Goal: Task Accomplishment & Management: Use online tool/utility

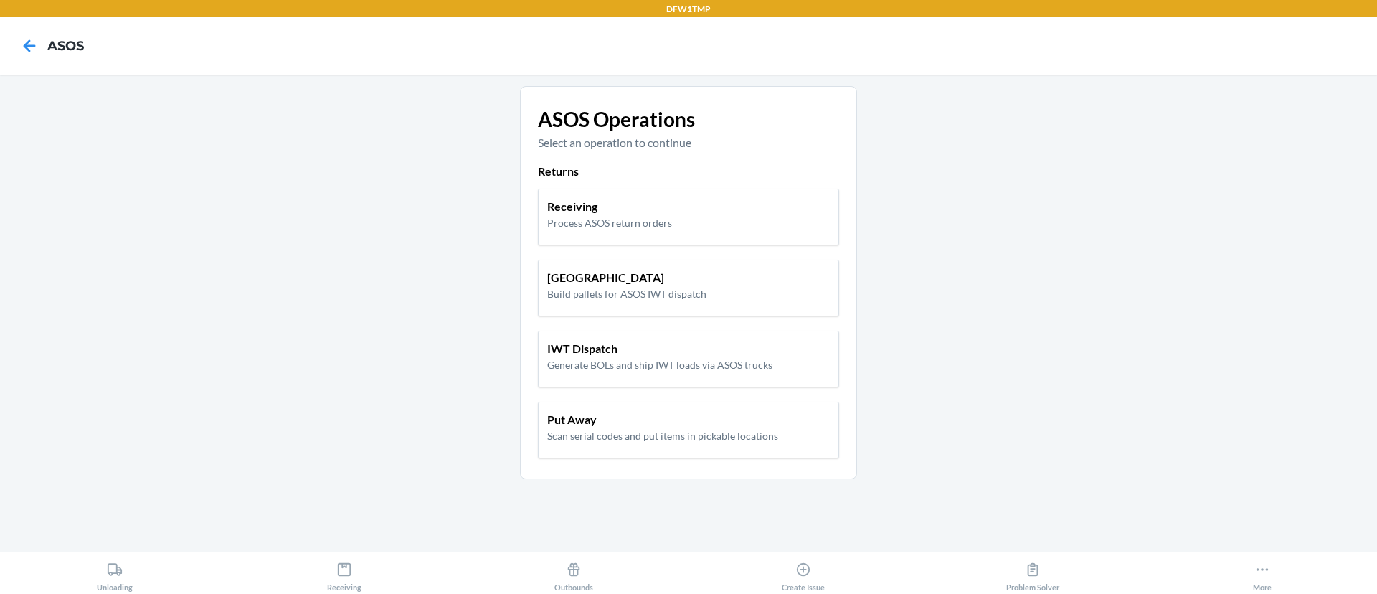
click button at bounding box center [29, 46] width 24 height 24
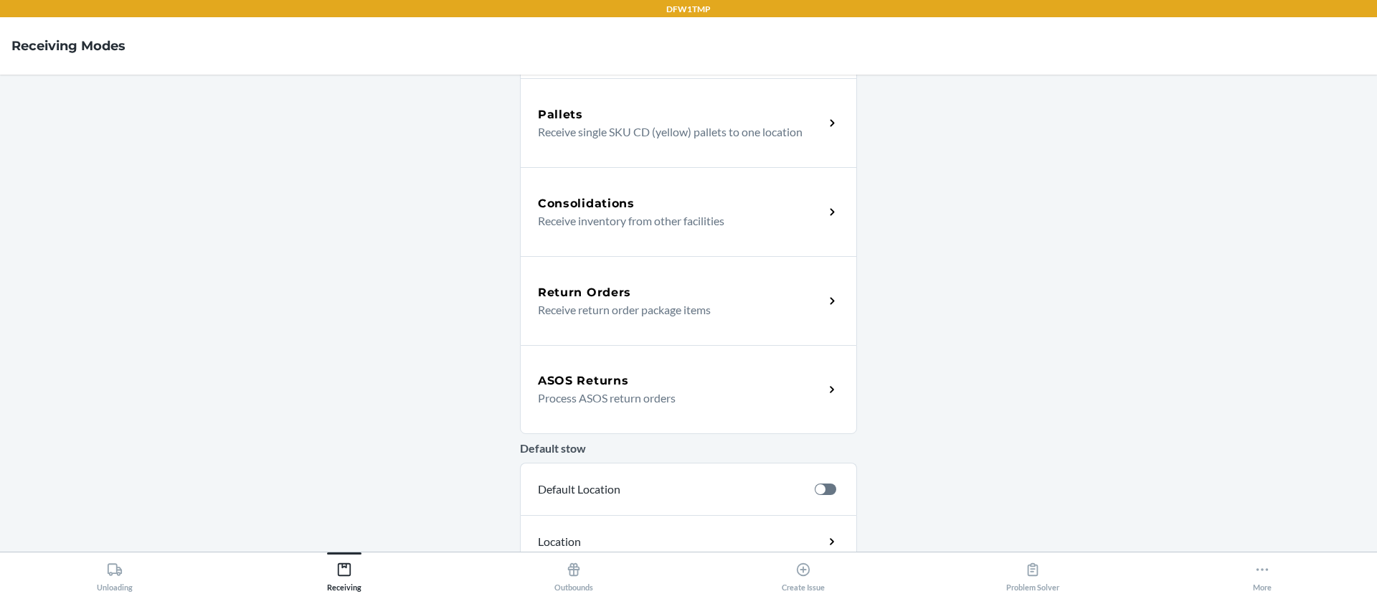
scroll to position [287, 0]
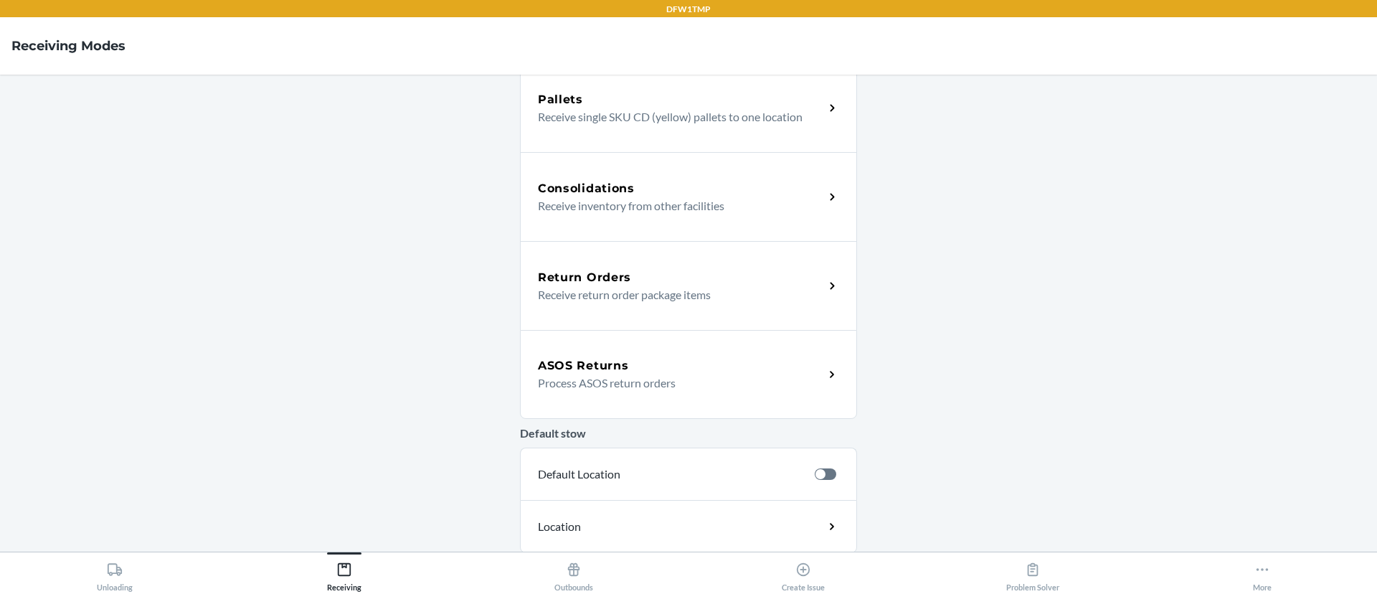
click at [603, 400] on div "ASOS Returns Process ASOS return orders" at bounding box center [688, 374] width 337 height 89
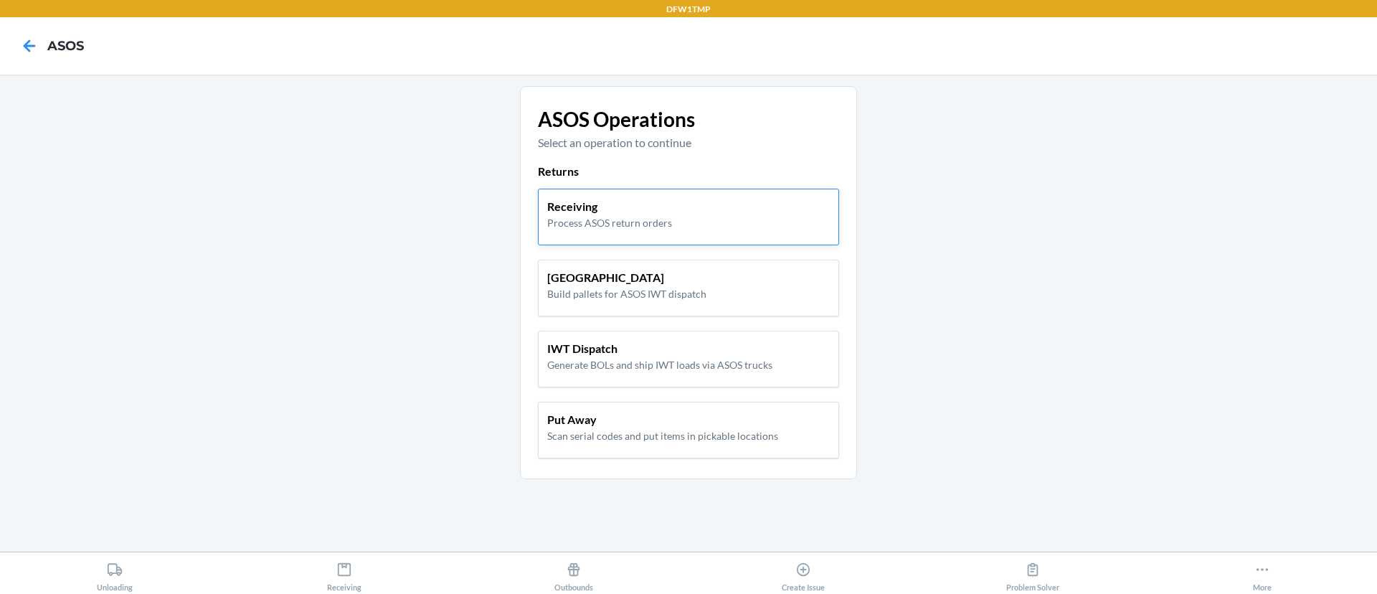
click at [648, 204] on p "Receiving" at bounding box center [609, 206] width 125 height 17
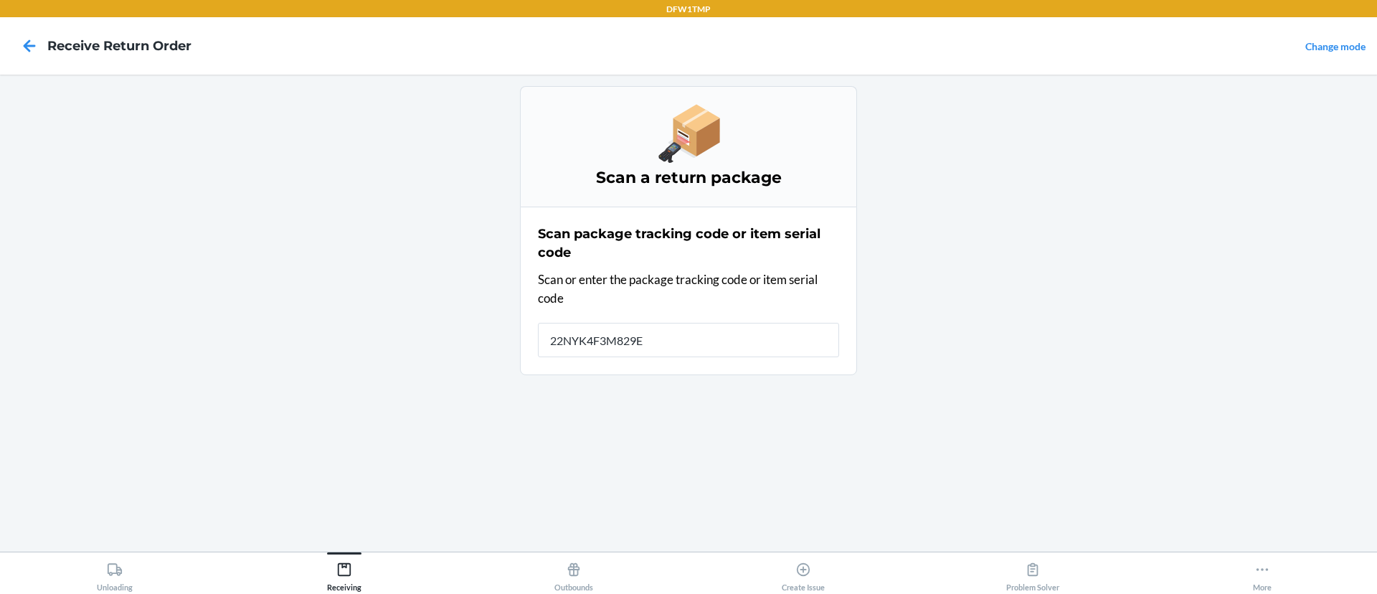
type input "22NYK4F3M829EQ"
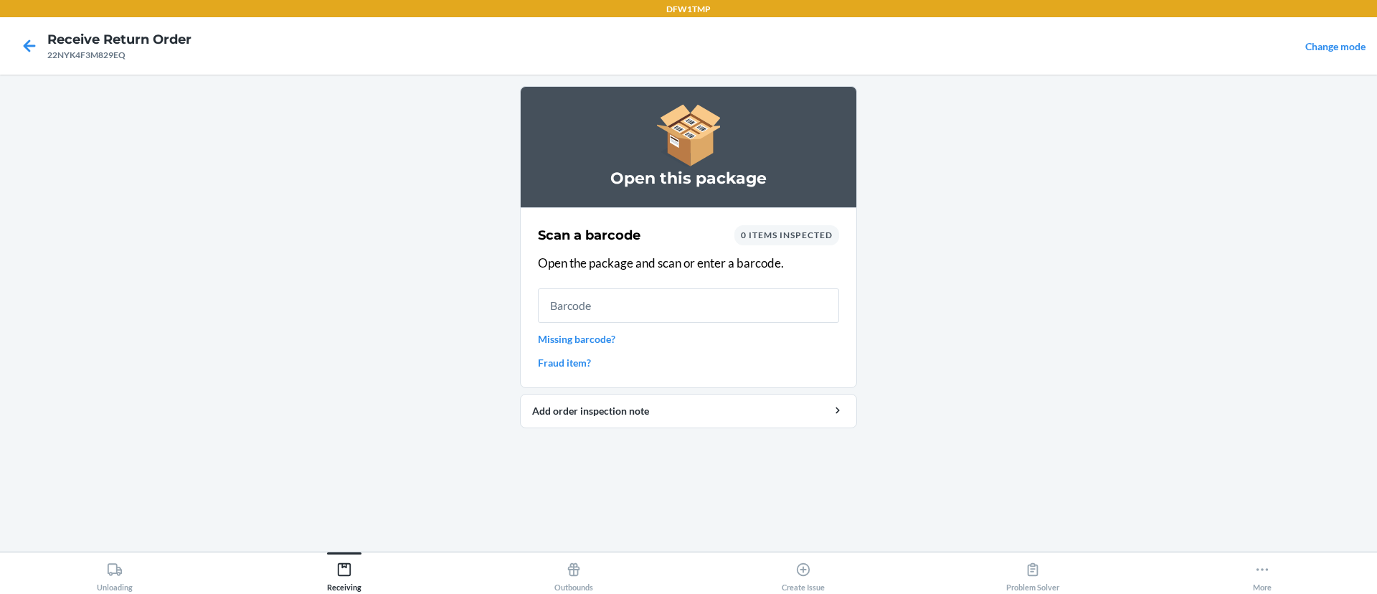
click at [796, 242] on div "0 items inspected" at bounding box center [786, 235] width 105 height 20
click at [796, 240] on div "0 items inspected" at bounding box center [786, 235] width 105 height 20
click at [752, 239] on span "0 items inspected" at bounding box center [787, 234] width 92 height 11
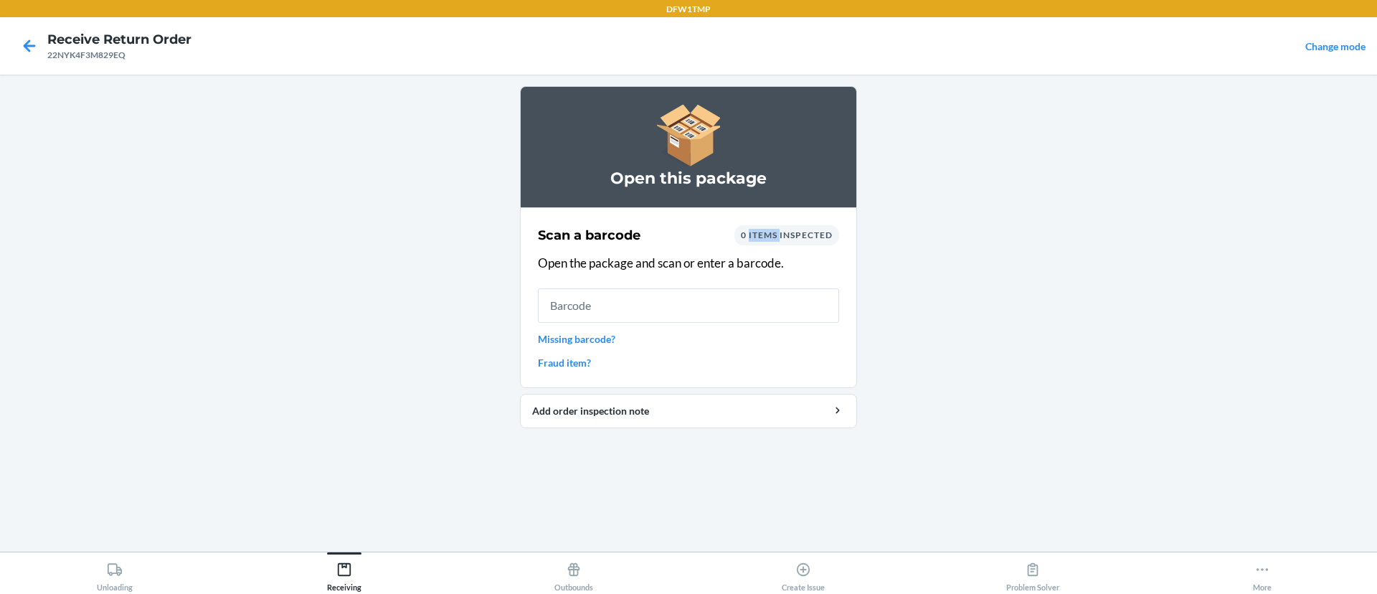
click at [752, 239] on span "0 items inspected" at bounding box center [787, 234] width 92 height 11
click at [688, 238] on div "Scan a barcode 0 items inspected" at bounding box center [688, 235] width 301 height 20
click at [623, 295] on input "text" at bounding box center [688, 305] width 301 height 34
type input "141821592"
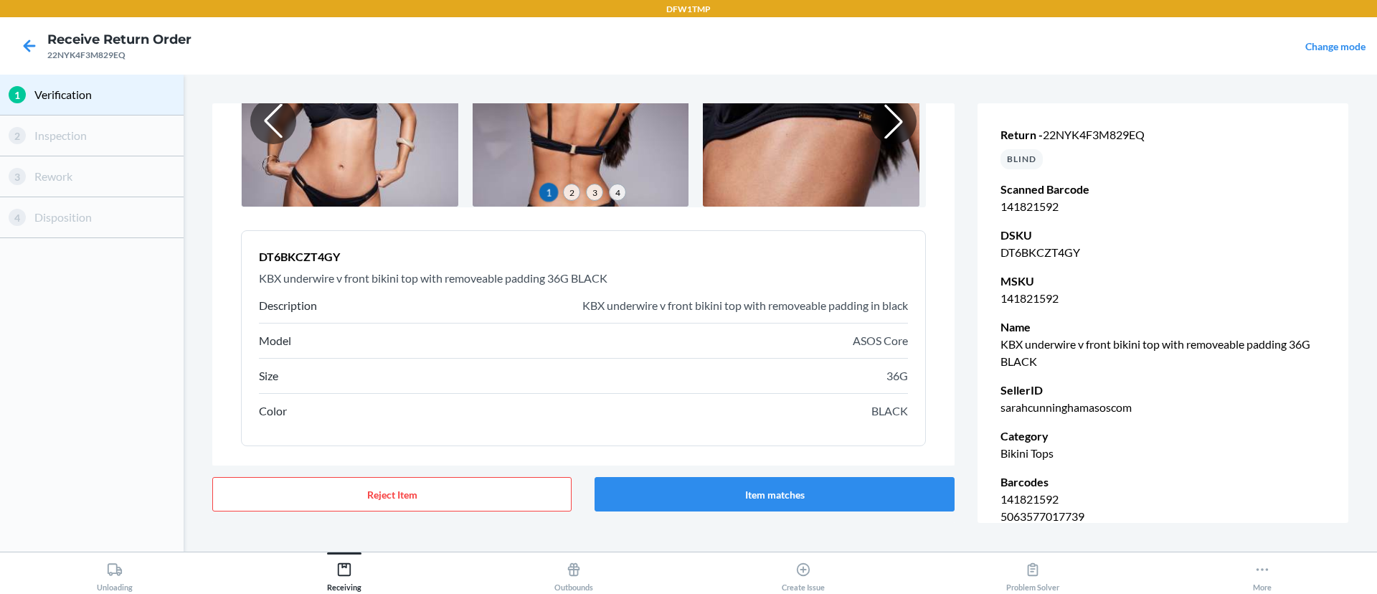
scroll to position [176, 0]
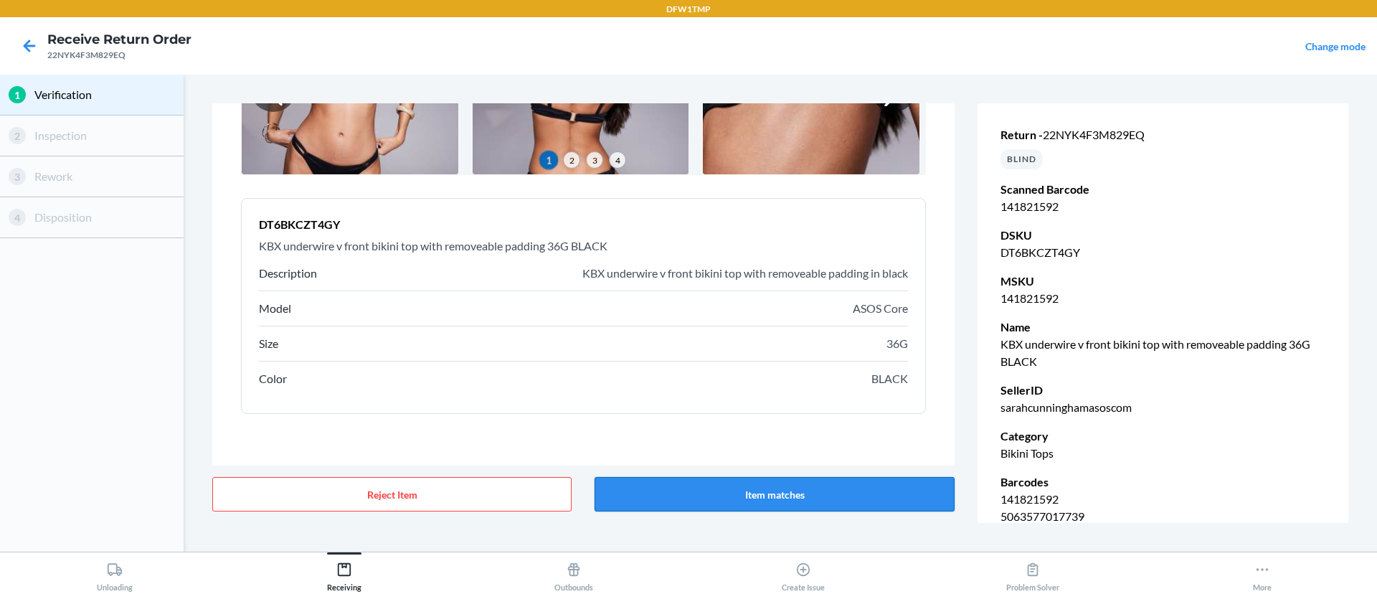
click at [802, 496] on button "Item matches" at bounding box center [774, 494] width 359 height 34
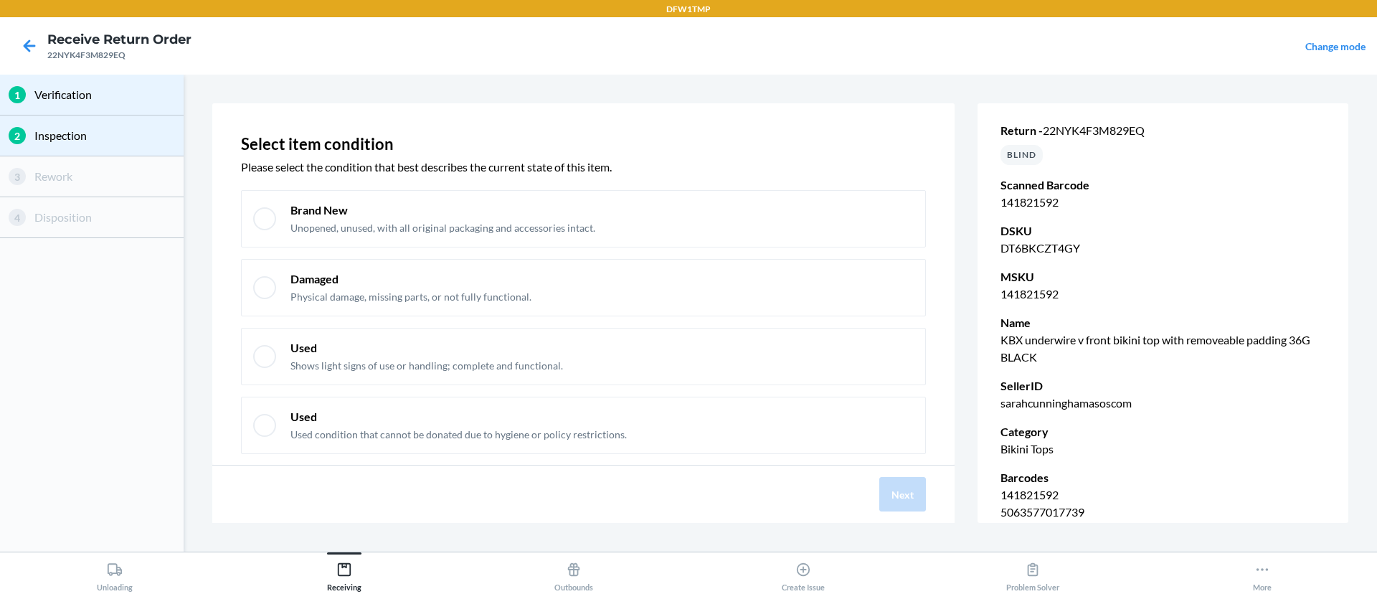
scroll to position [0, 0]
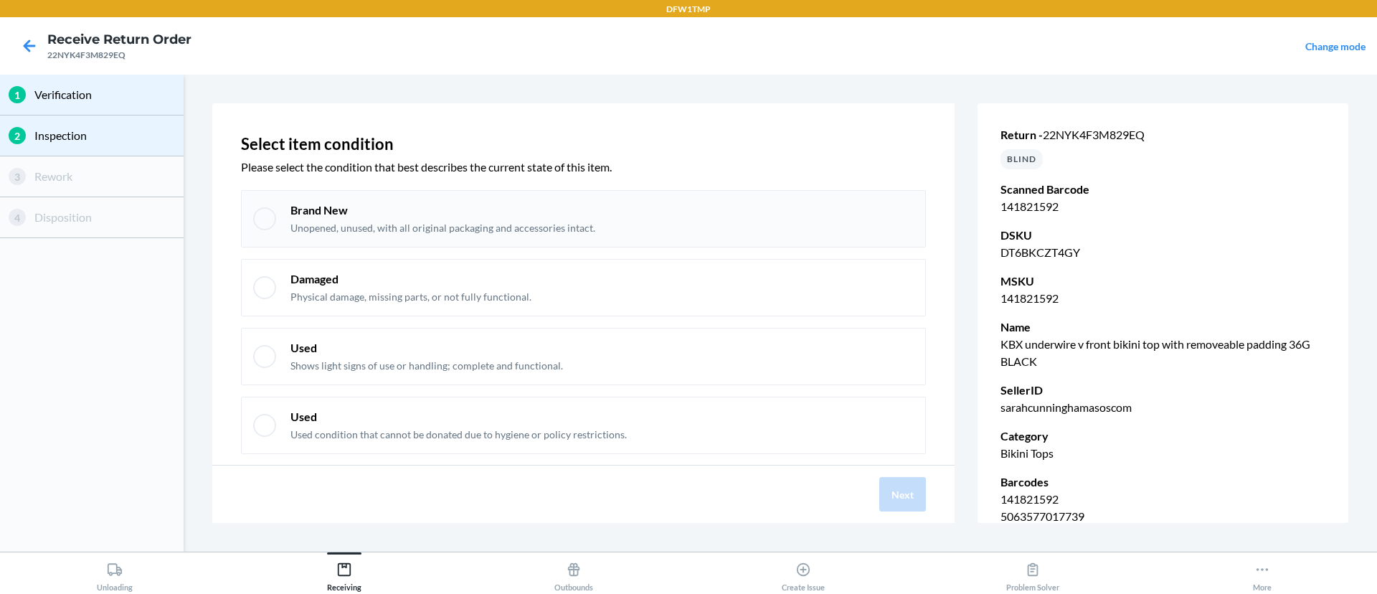
click at [247, 225] on div "Brand New Unopened, unused, with all original packaging and accessories intact." at bounding box center [583, 218] width 685 height 57
checkbox input "true"
click at [909, 494] on button "Next" at bounding box center [902, 494] width 47 height 34
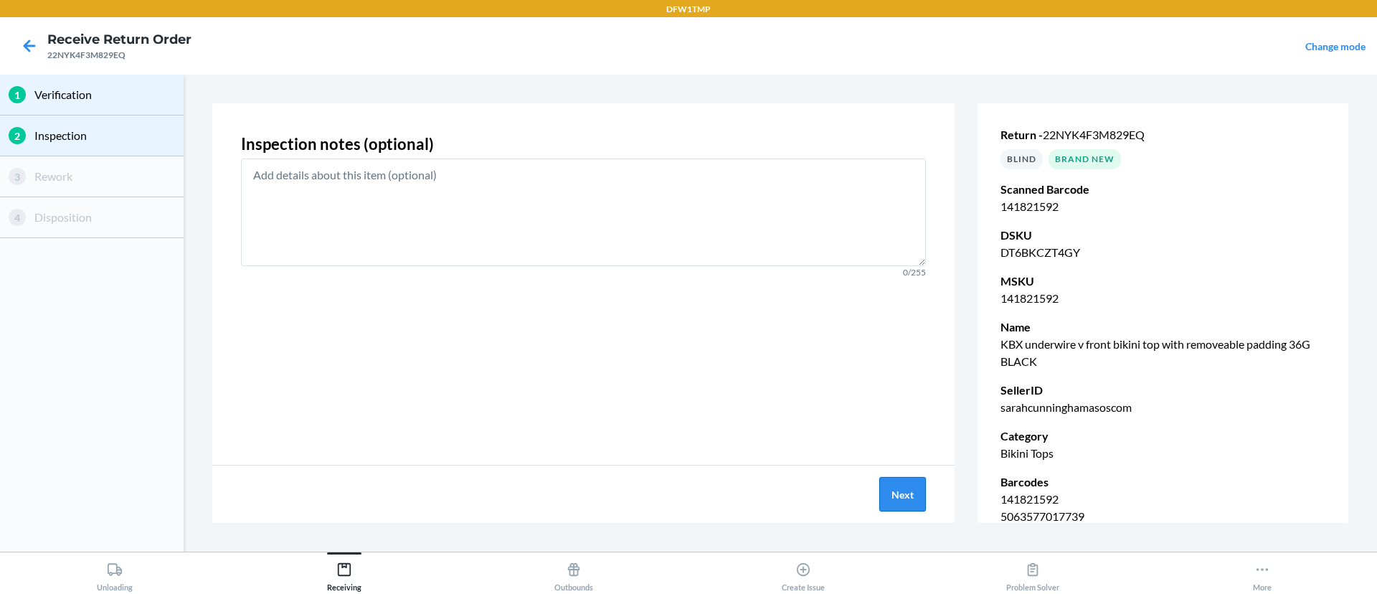
click at [913, 496] on button "Next" at bounding box center [902, 494] width 47 height 34
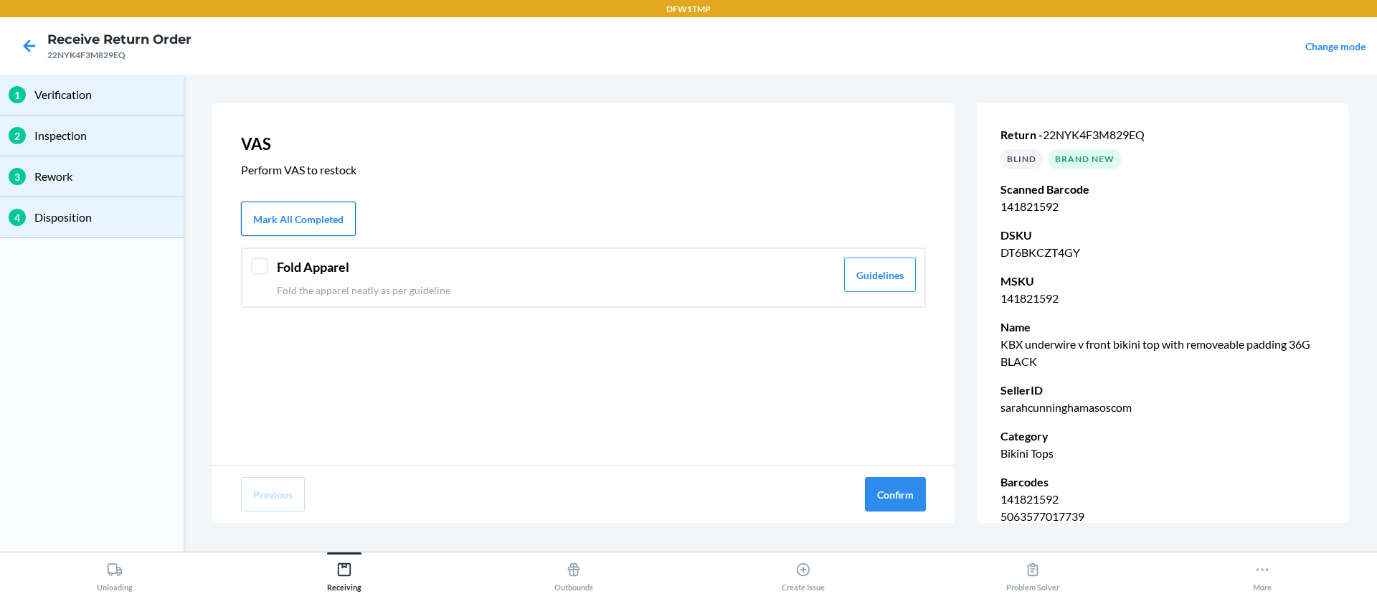
click at [280, 231] on button "Mark All Completed" at bounding box center [298, 219] width 115 height 34
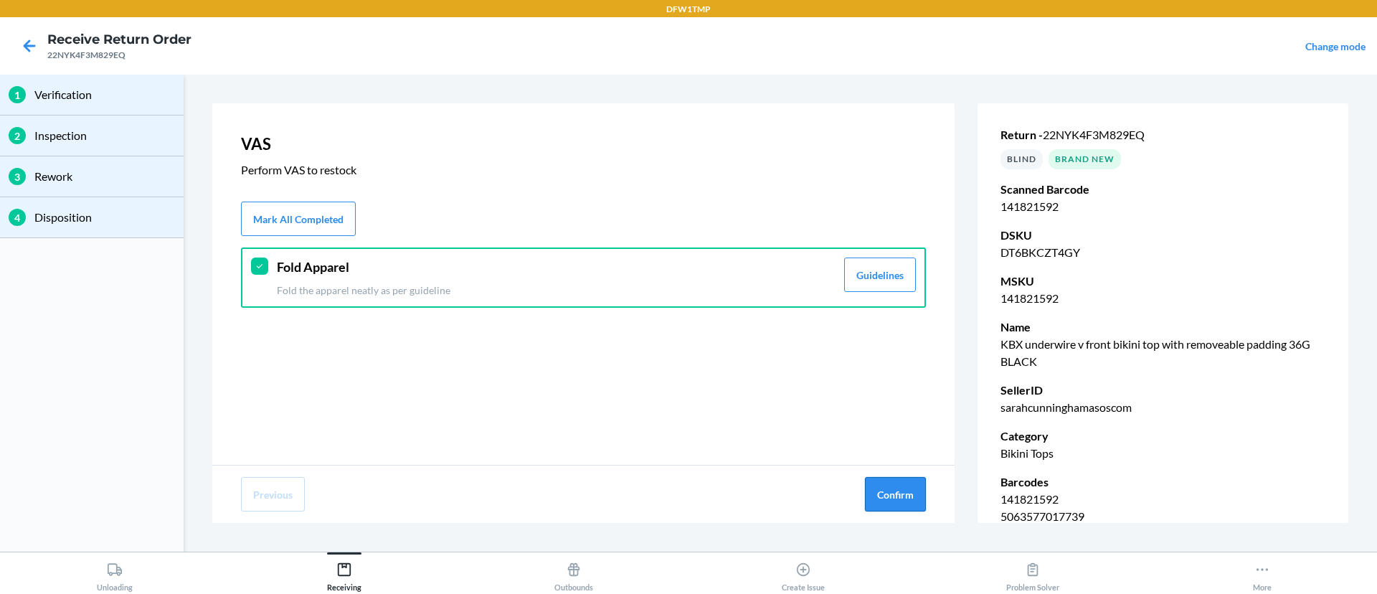
click at [901, 496] on button "Confirm" at bounding box center [895, 494] width 61 height 34
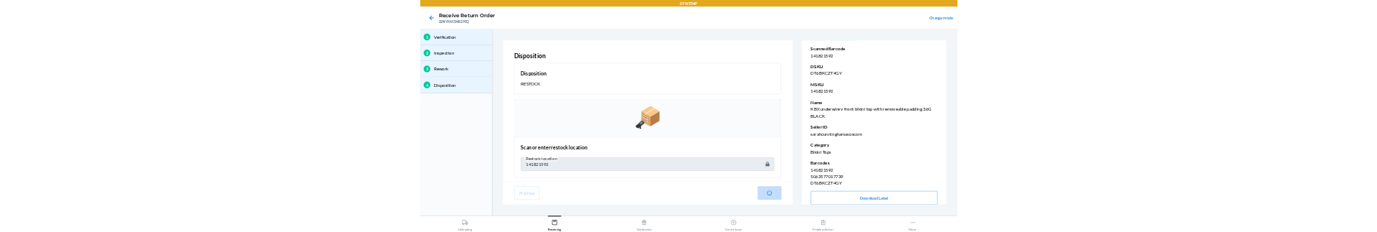
scroll to position [33, 0]
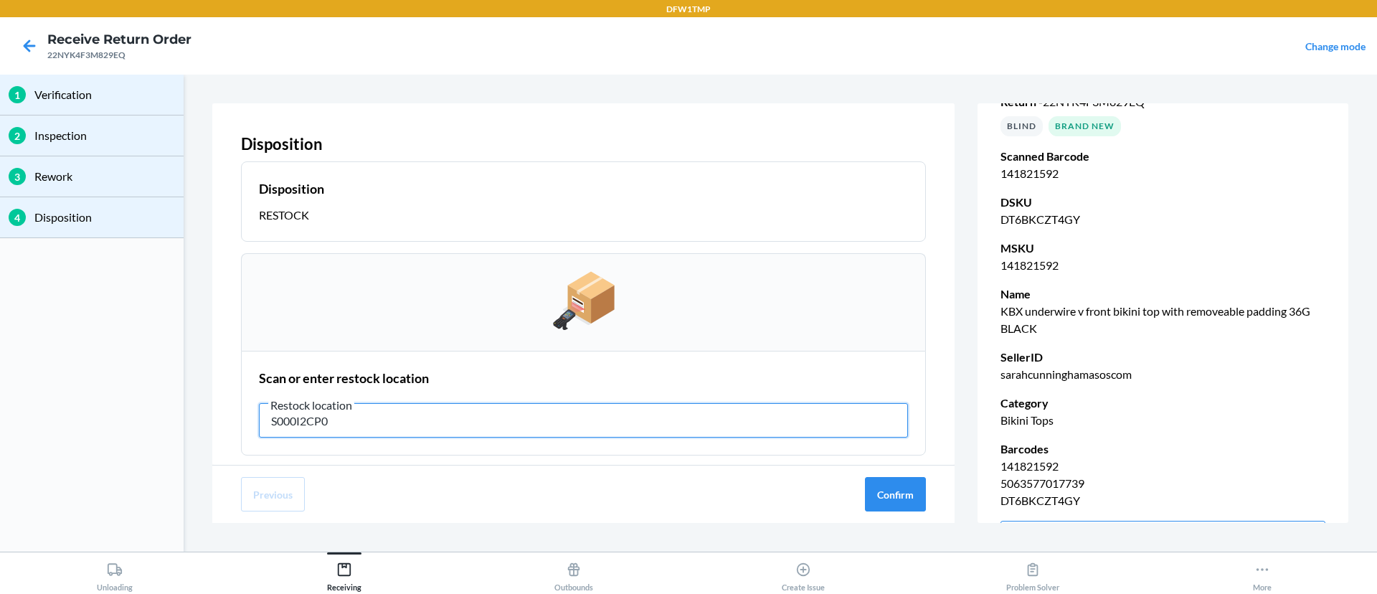
click at [310, 427] on input "S000I2CP0" at bounding box center [583, 420] width 649 height 34
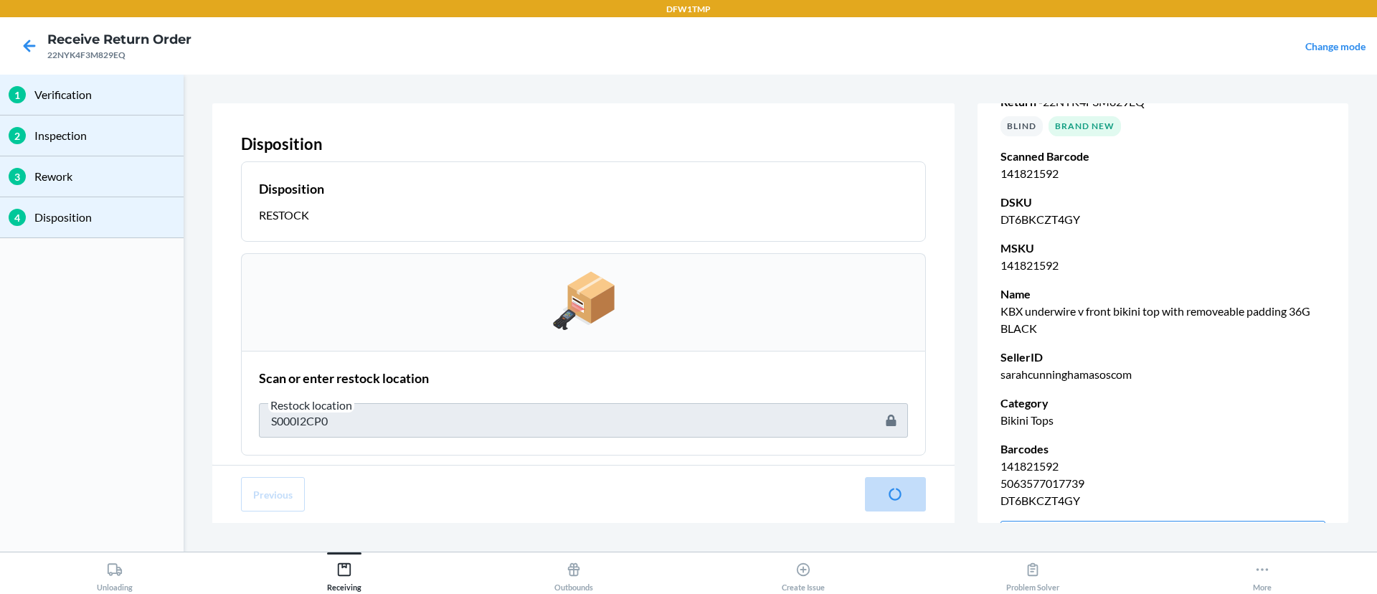
type input "141821592"
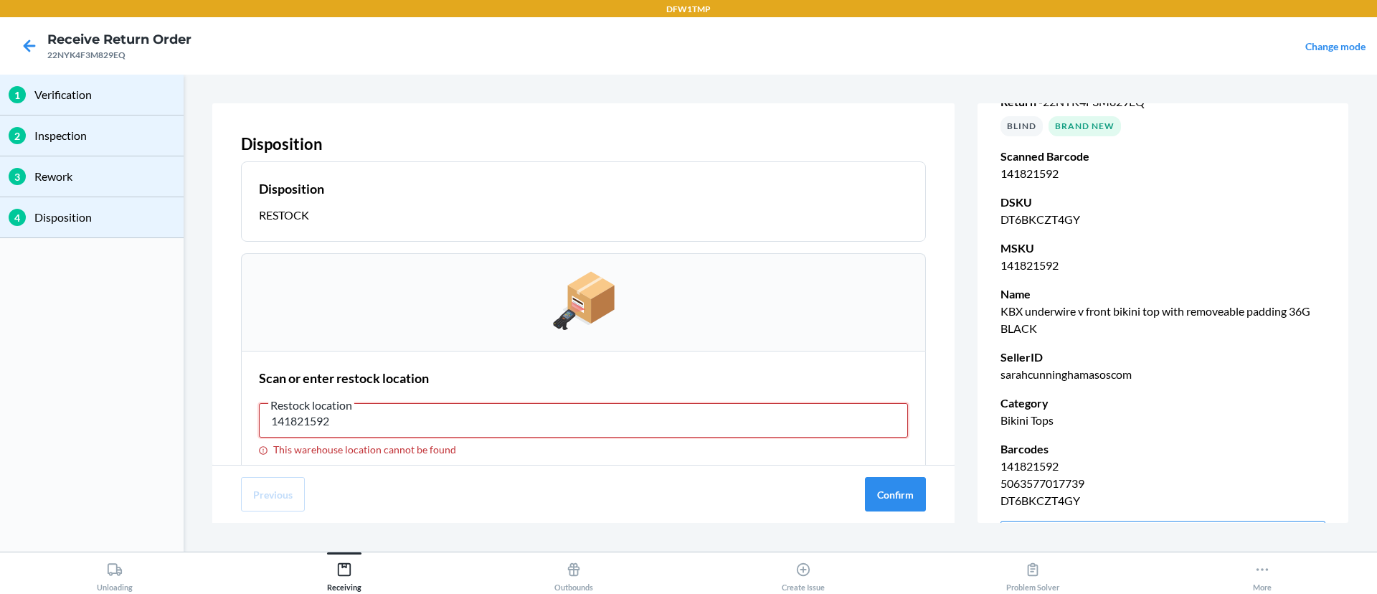
click at [326, 412] on input "141821592" at bounding box center [583, 420] width 649 height 34
type input "IWT0000019CK"
click at [35, 42] on icon at bounding box center [29, 46] width 24 height 24
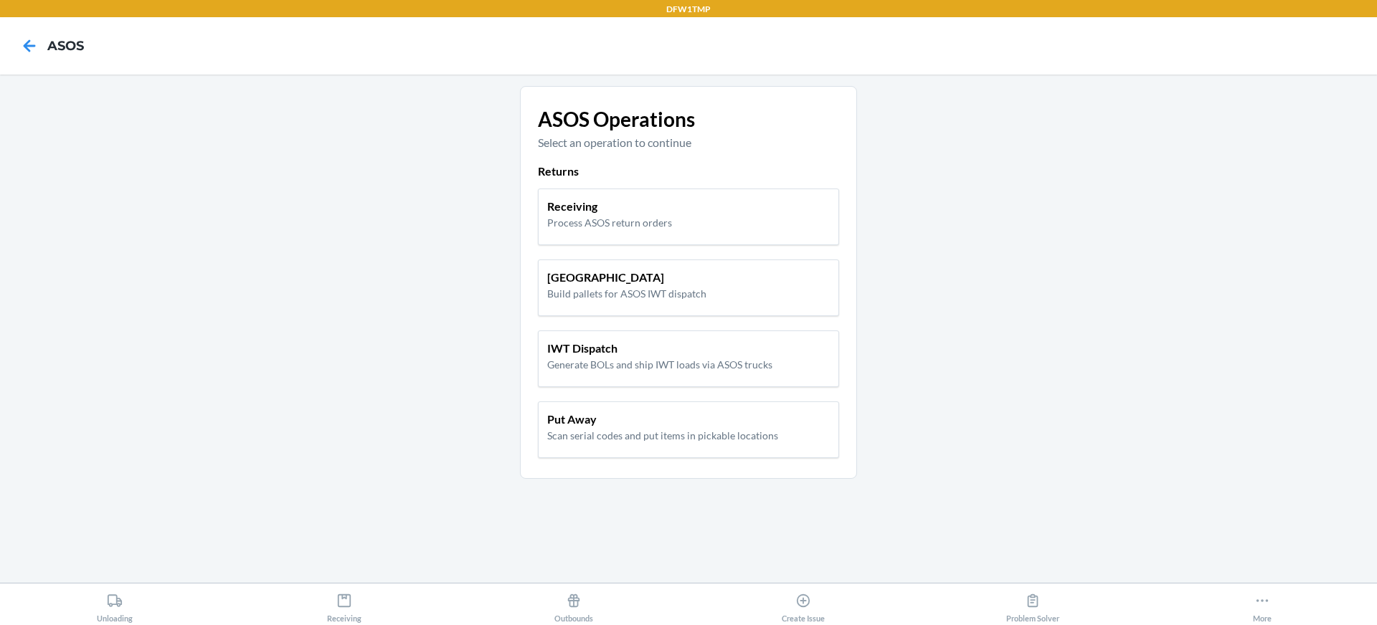
click at [622, 250] on div "Receiving Process ASOS return orders Pallet Building Build pallets for ASOS IWT…" at bounding box center [688, 325] width 301 height 284
click at [633, 207] on p "Receiving" at bounding box center [609, 206] width 125 height 17
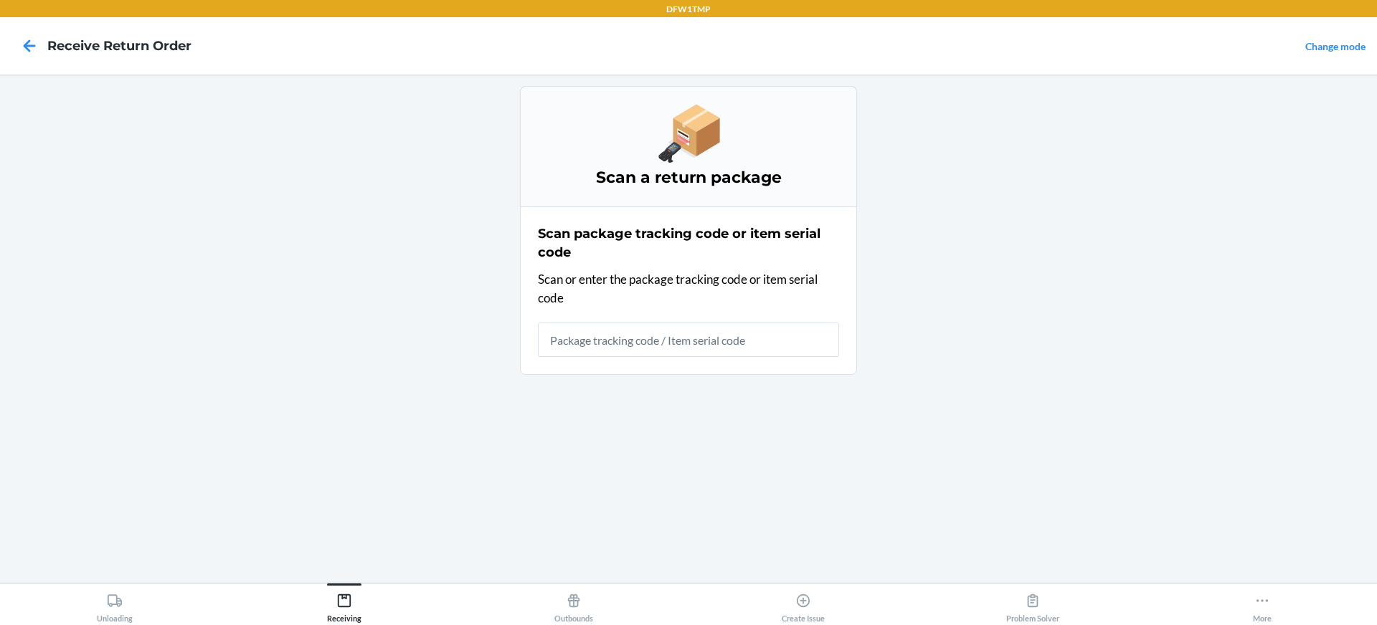
click at [584, 348] on input "text" at bounding box center [688, 340] width 301 height 34
type input "28E2KAS3M7Y5NM"
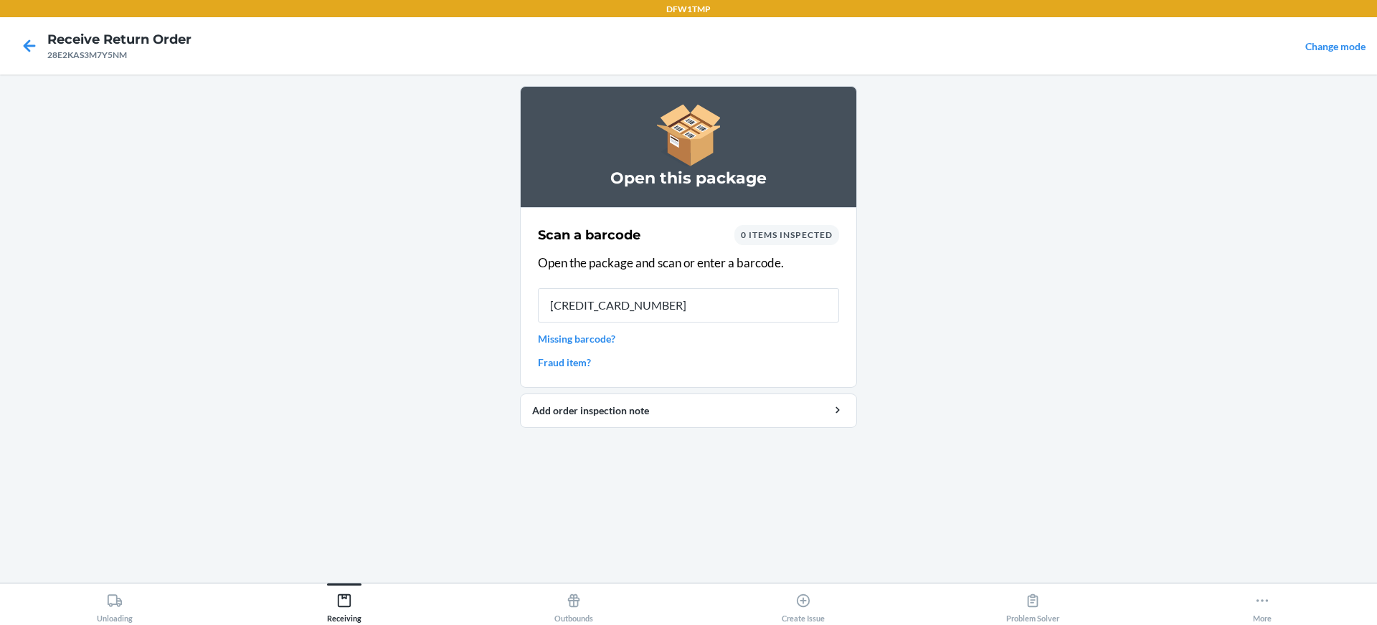
type input "5715604098494"
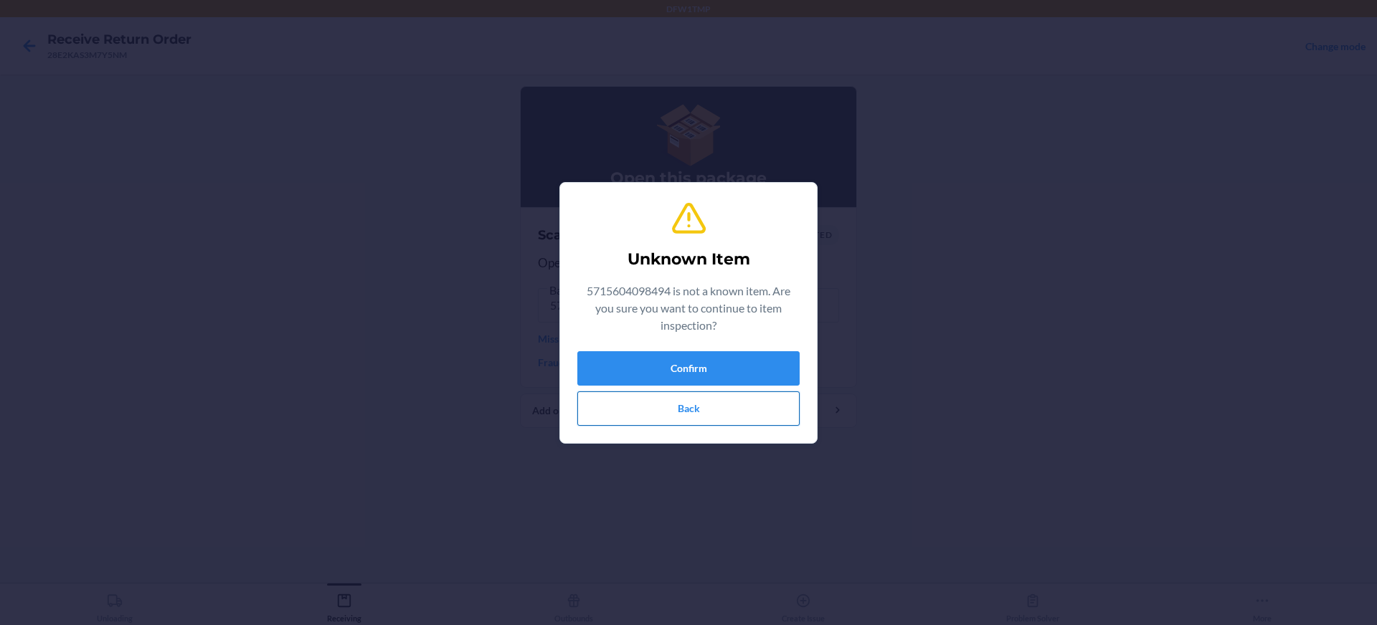
click at [719, 402] on button "Back" at bounding box center [688, 409] width 222 height 34
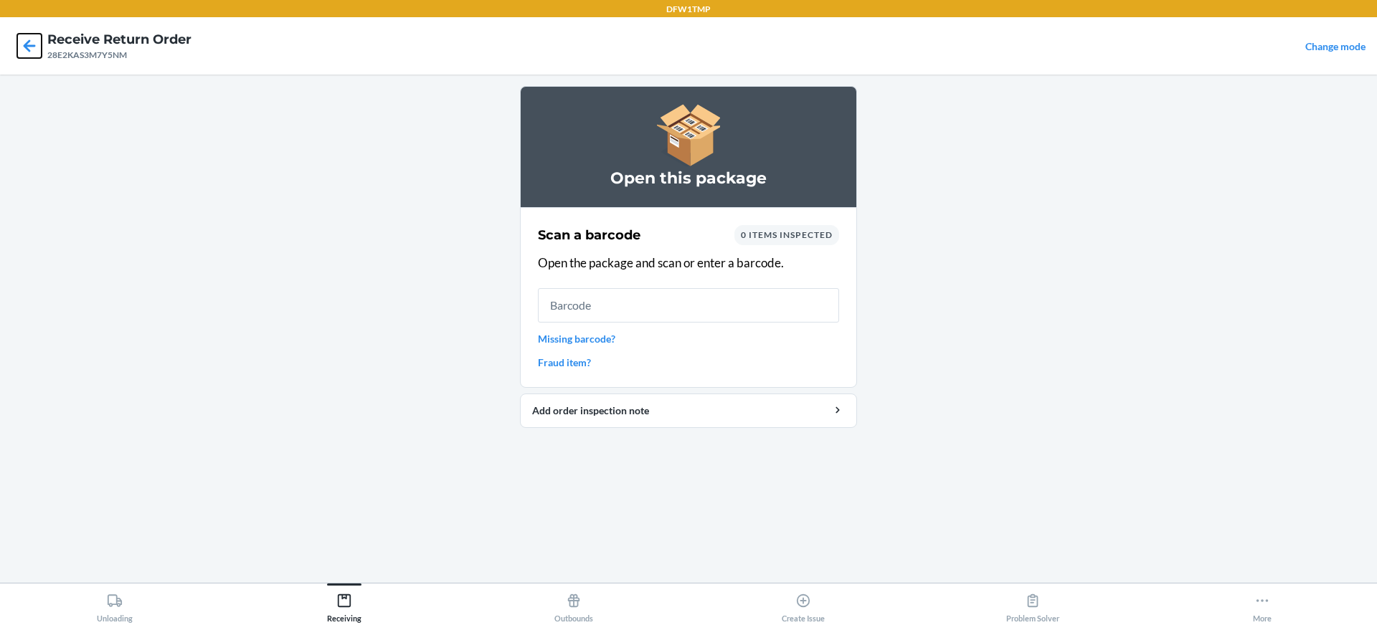
click at [19, 42] on icon at bounding box center [29, 46] width 24 height 24
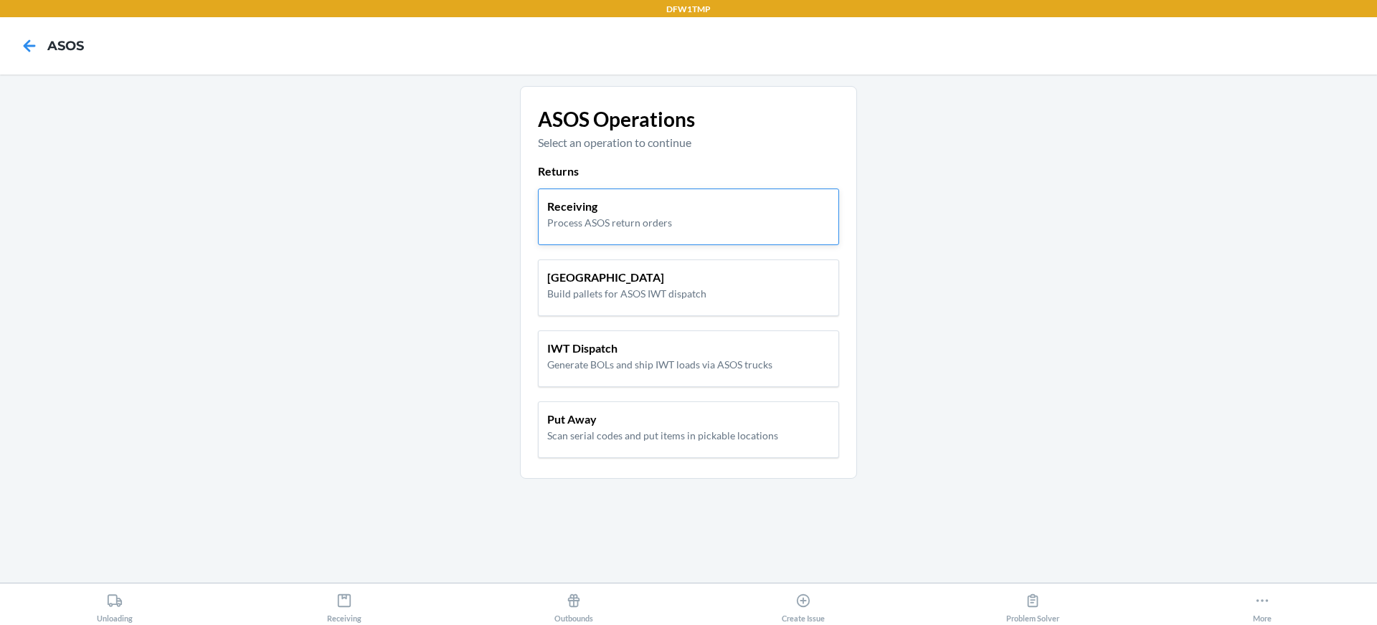
click at [579, 219] on p "Process ASOS return orders" at bounding box center [609, 222] width 125 height 15
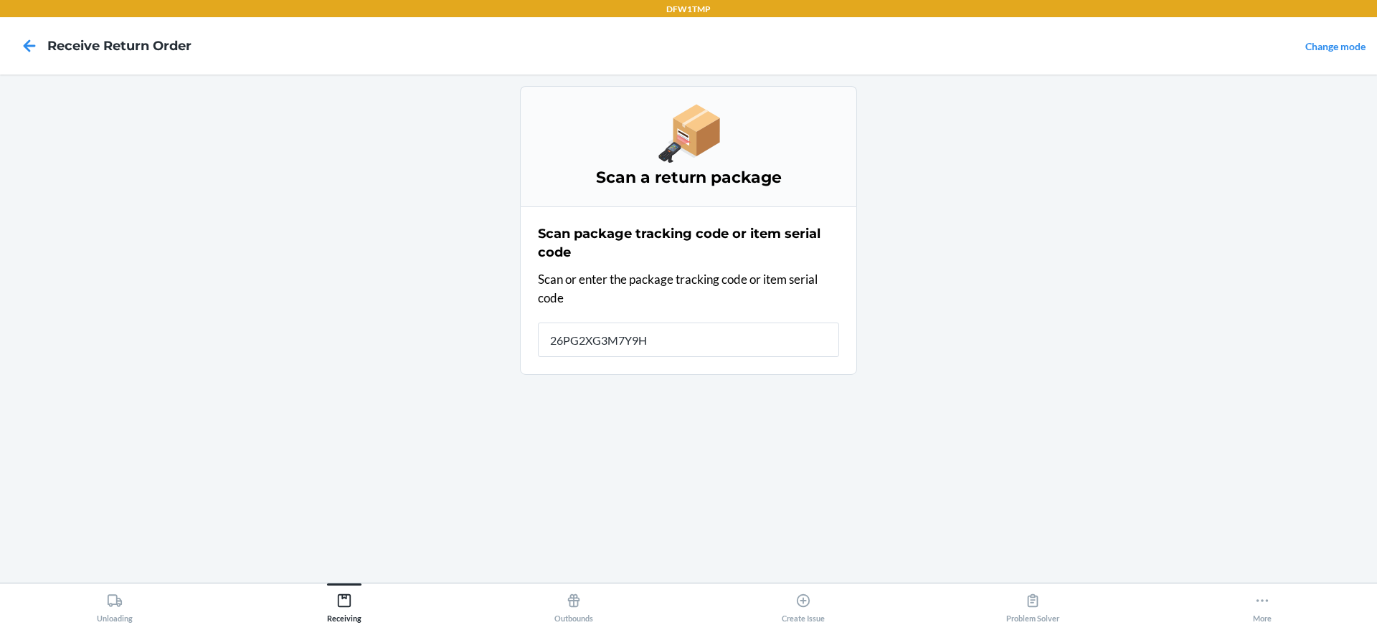
type input "26PG2XG3M7Y9HM"
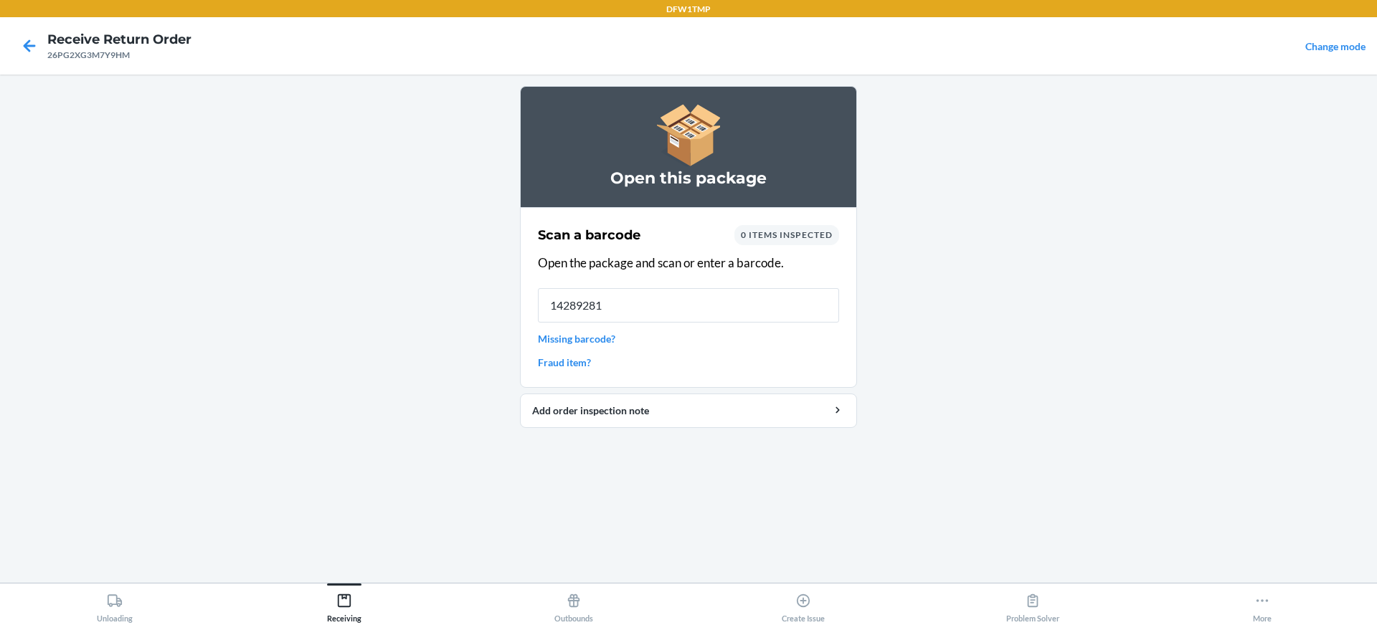
type input "142892810"
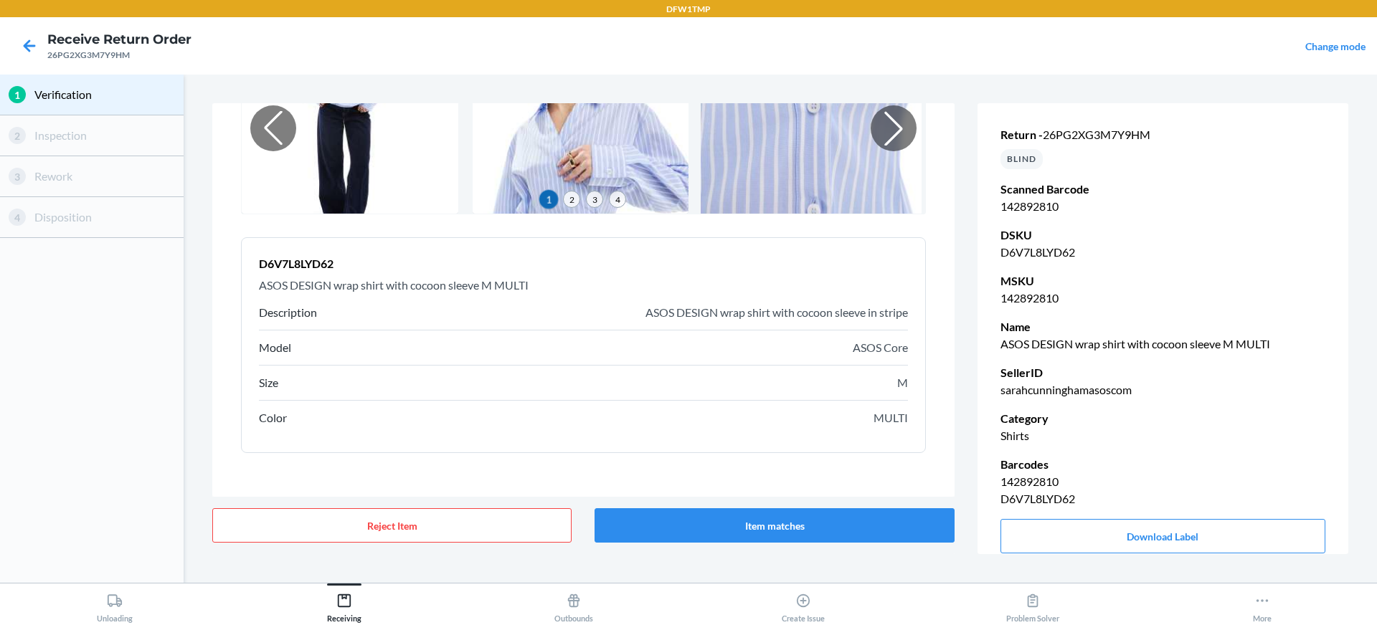
scroll to position [144, 0]
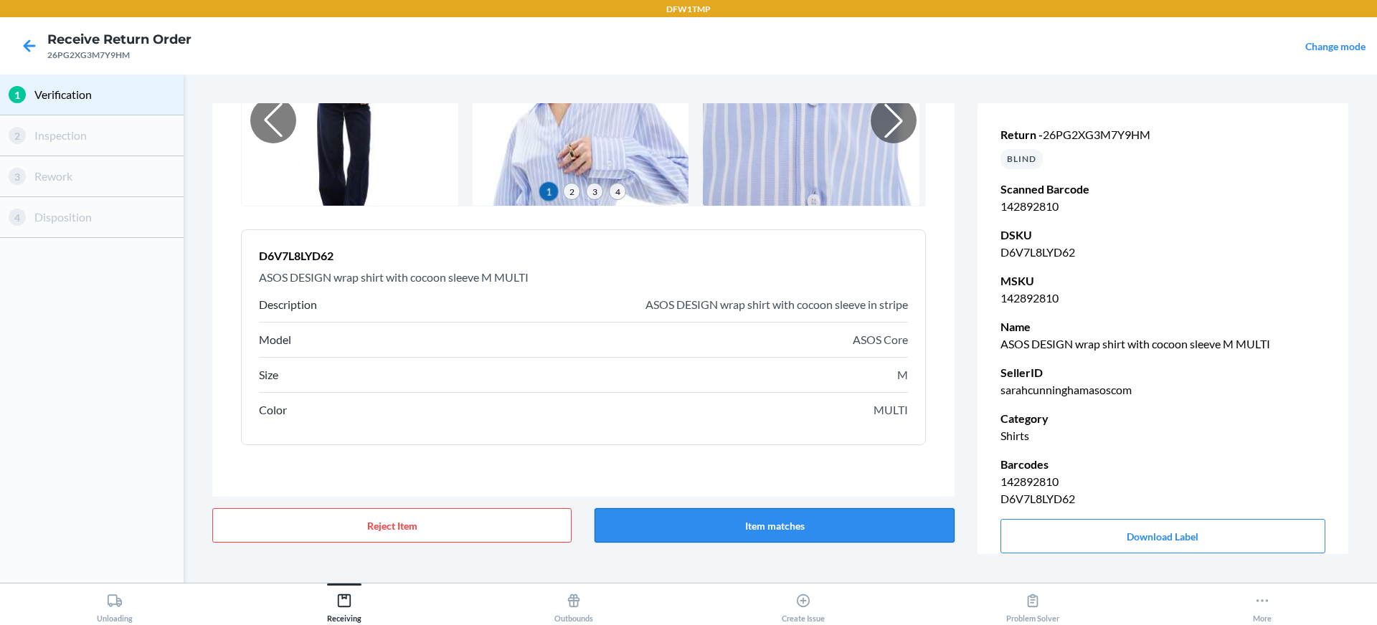
click at [883, 512] on button "Item matches" at bounding box center [774, 525] width 359 height 34
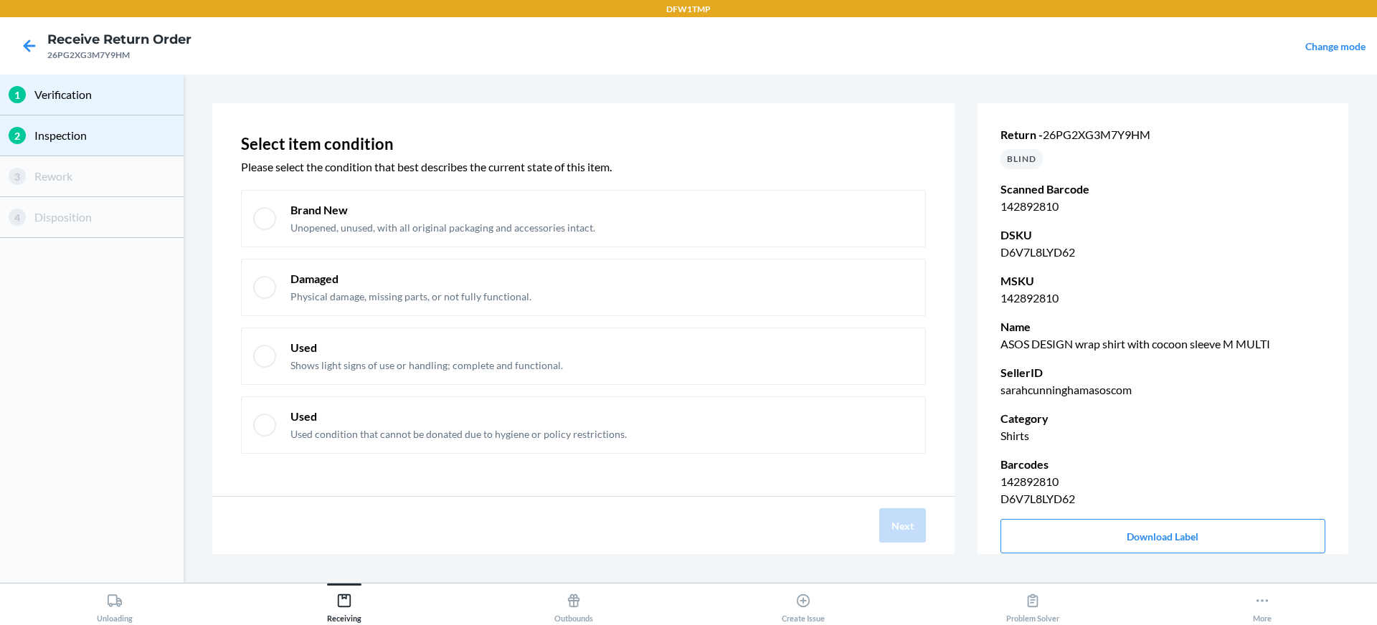
scroll to position [39, 0]
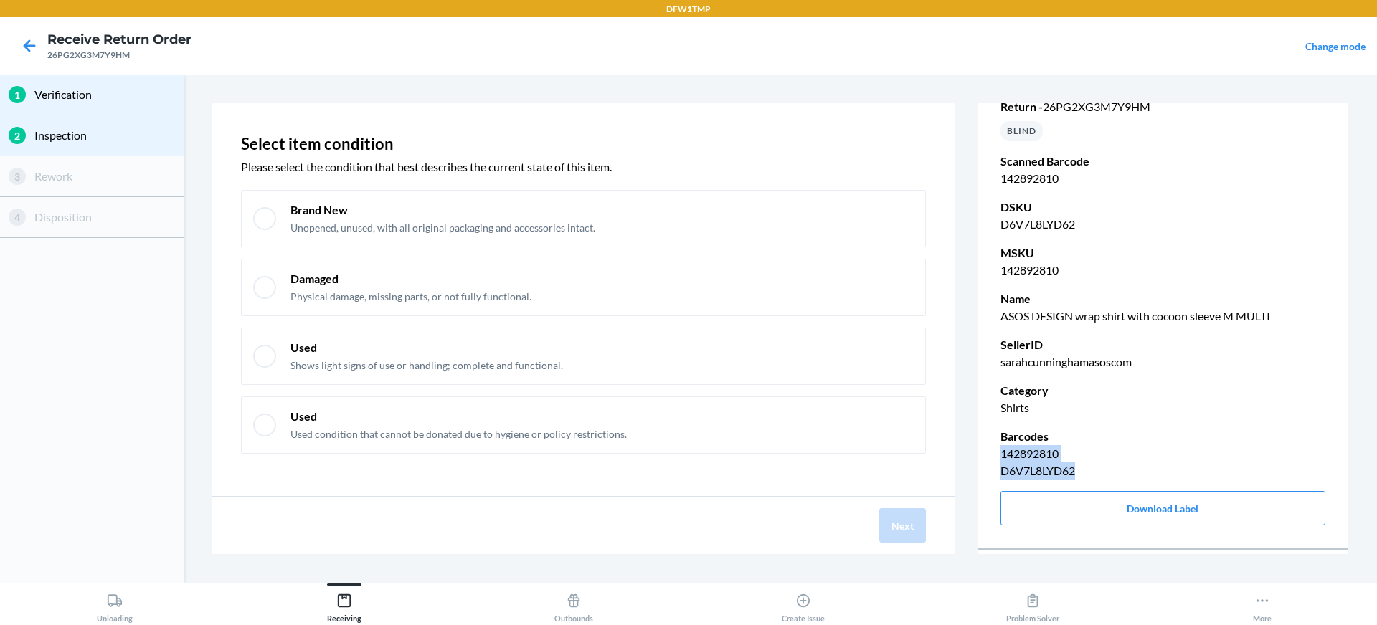
drag, startPoint x: 1000, startPoint y: 442, endPoint x: 1078, endPoint y: 463, distance: 81.1
click at [1078, 463] on ul "142892810 D6V7L8LYD62" at bounding box center [1162, 462] width 325 height 34
copy ul "142892810 D6V7L8LYD62"
click at [29, 44] on icon at bounding box center [29, 46] width 24 height 24
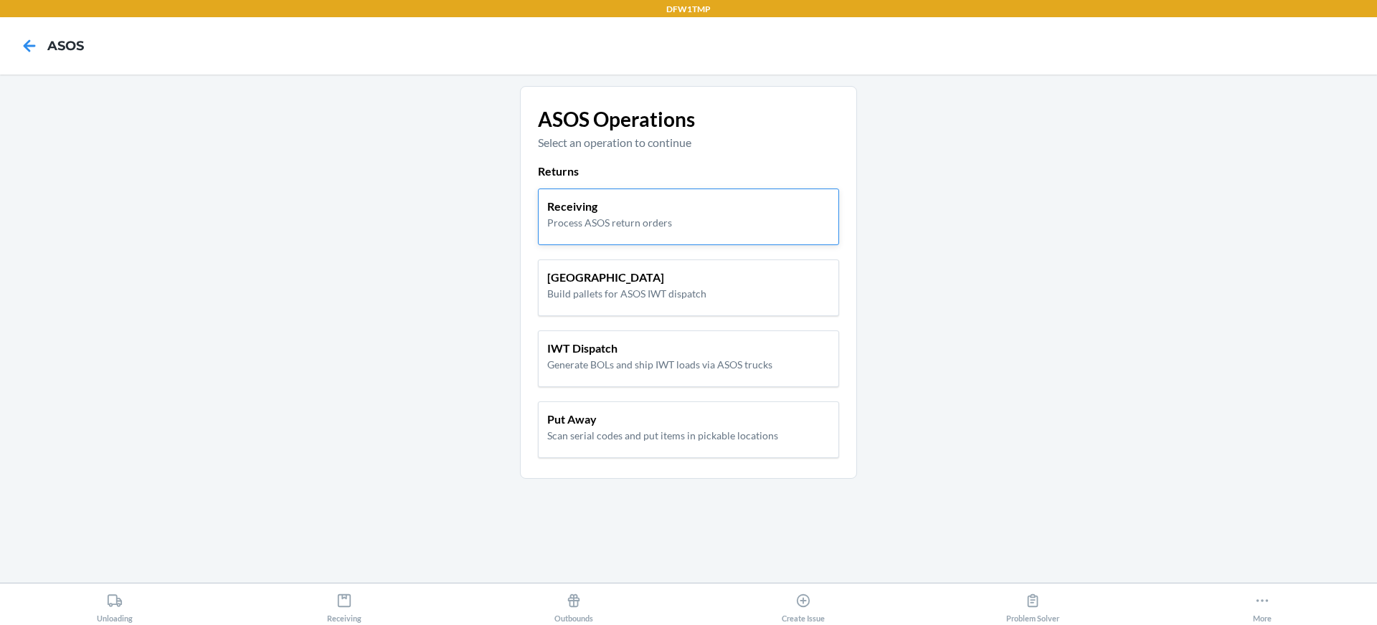
click at [641, 212] on p "Receiving" at bounding box center [609, 206] width 125 height 17
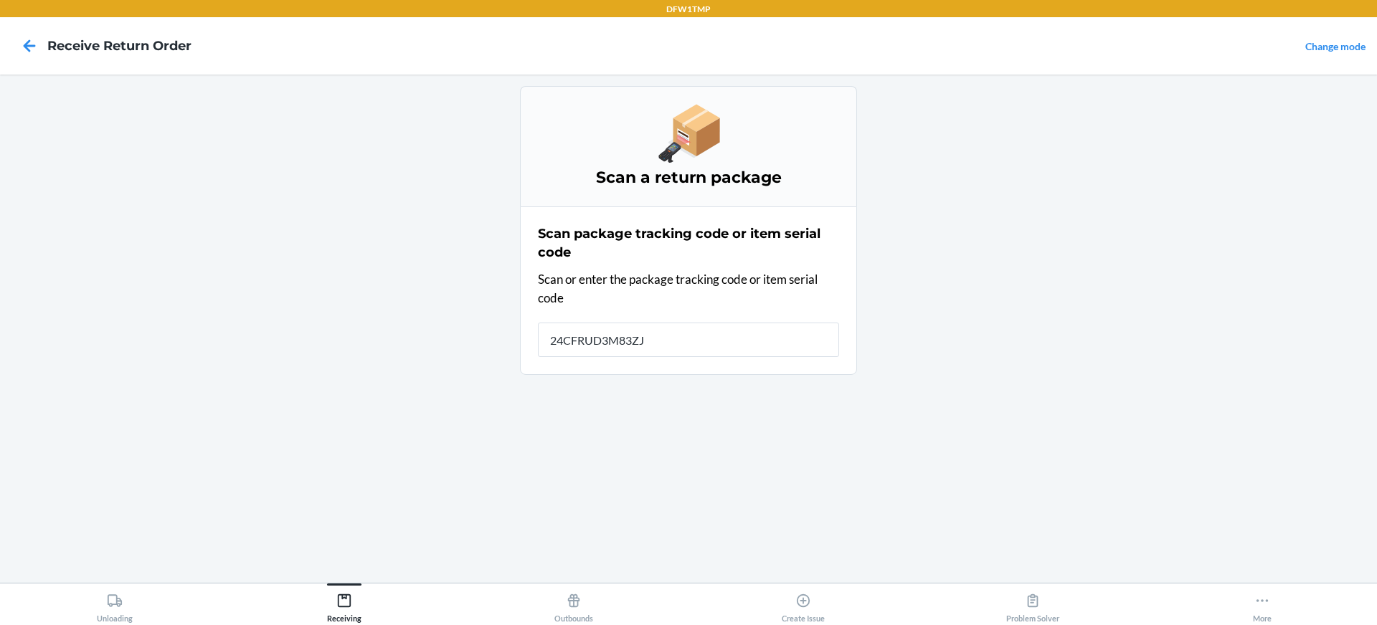
type input "24CFRUD3M83ZJ4"
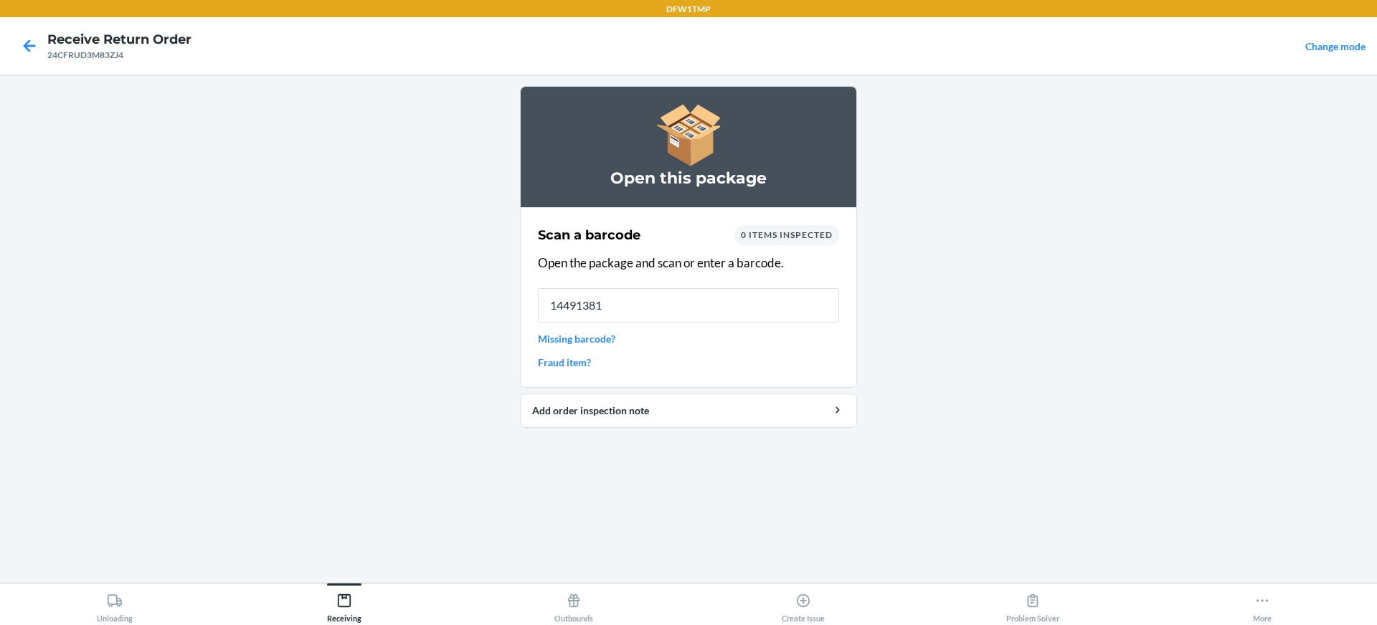
type input "144913812"
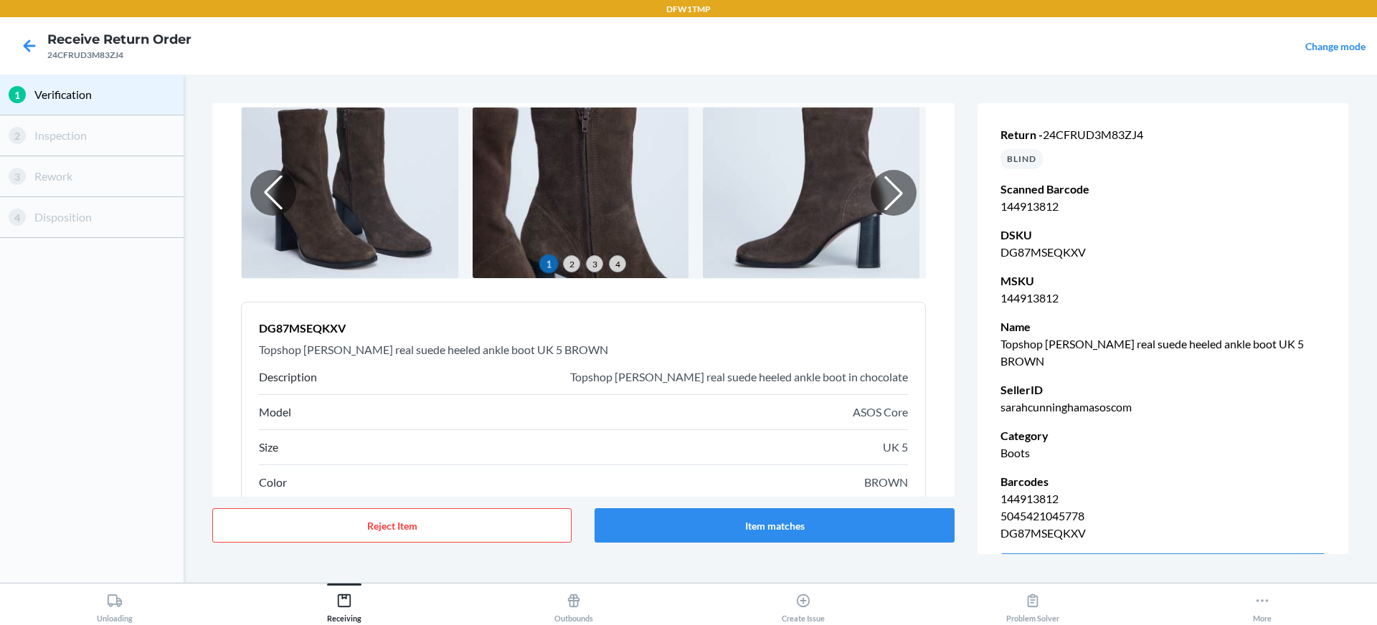
scroll to position [143, 0]
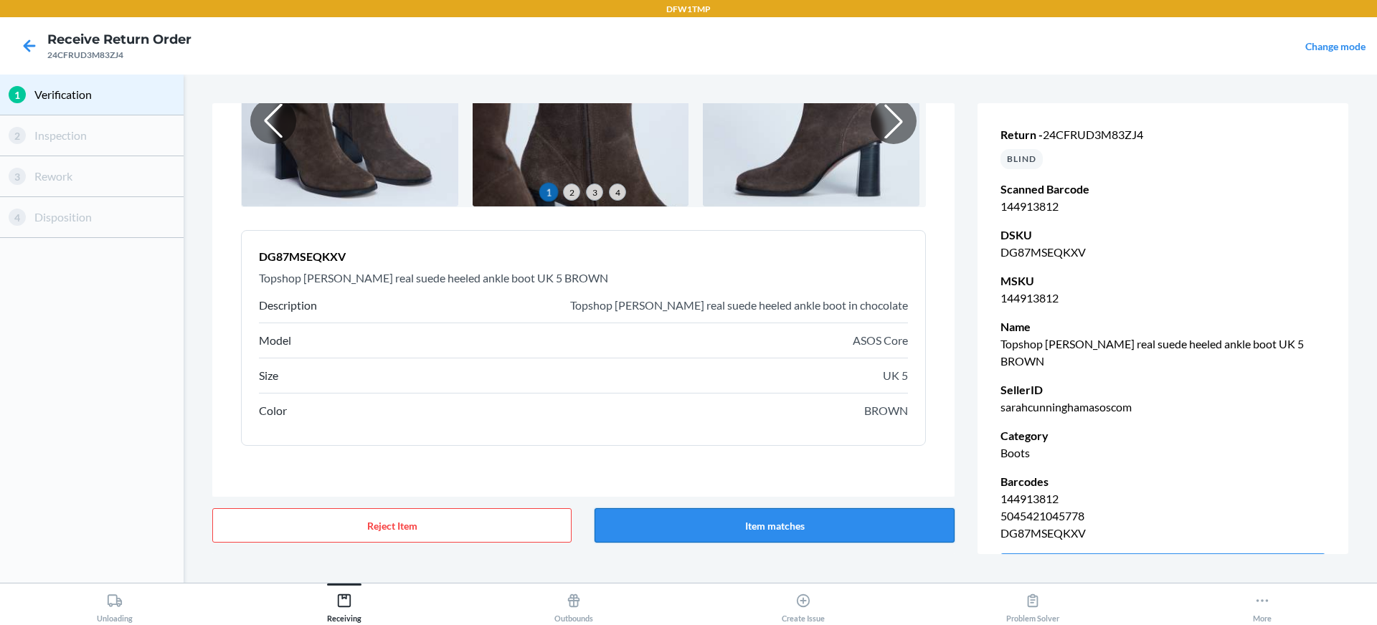
click at [801, 517] on button "Item matches" at bounding box center [774, 525] width 359 height 34
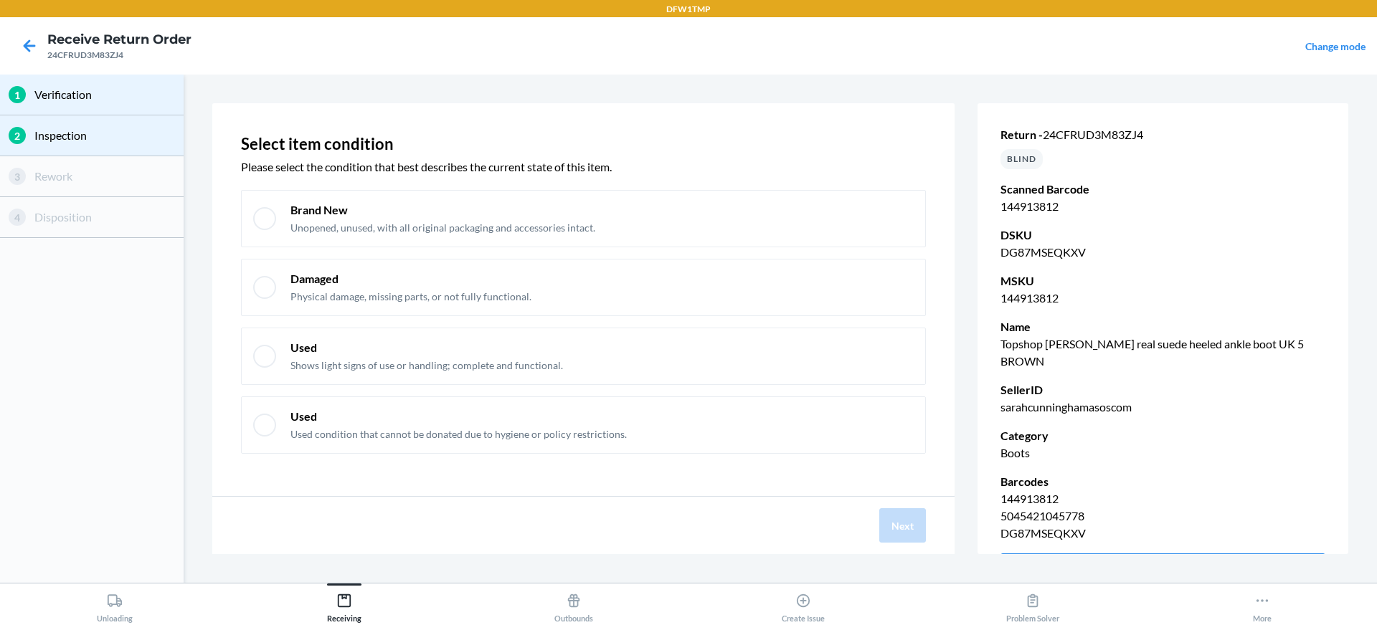
scroll to position [56, 0]
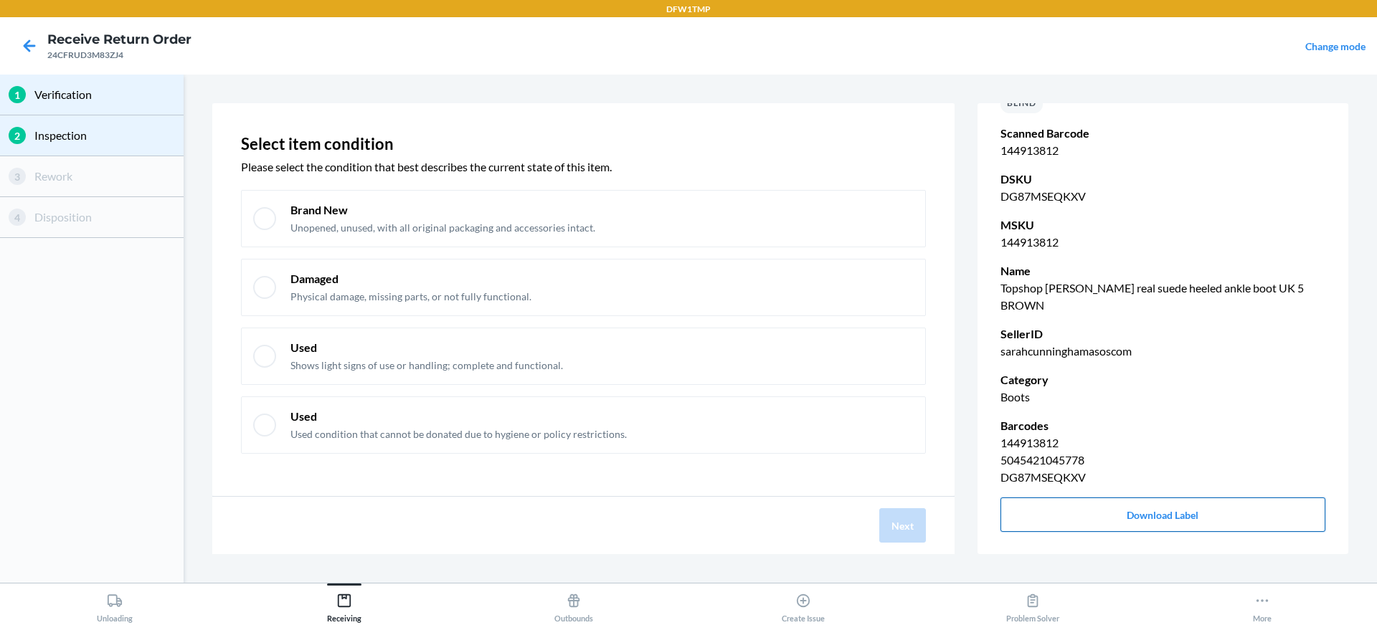
click at [1061, 498] on button "Download Label" at bounding box center [1162, 515] width 325 height 34
click at [18, 42] on icon at bounding box center [29, 46] width 24 height 24
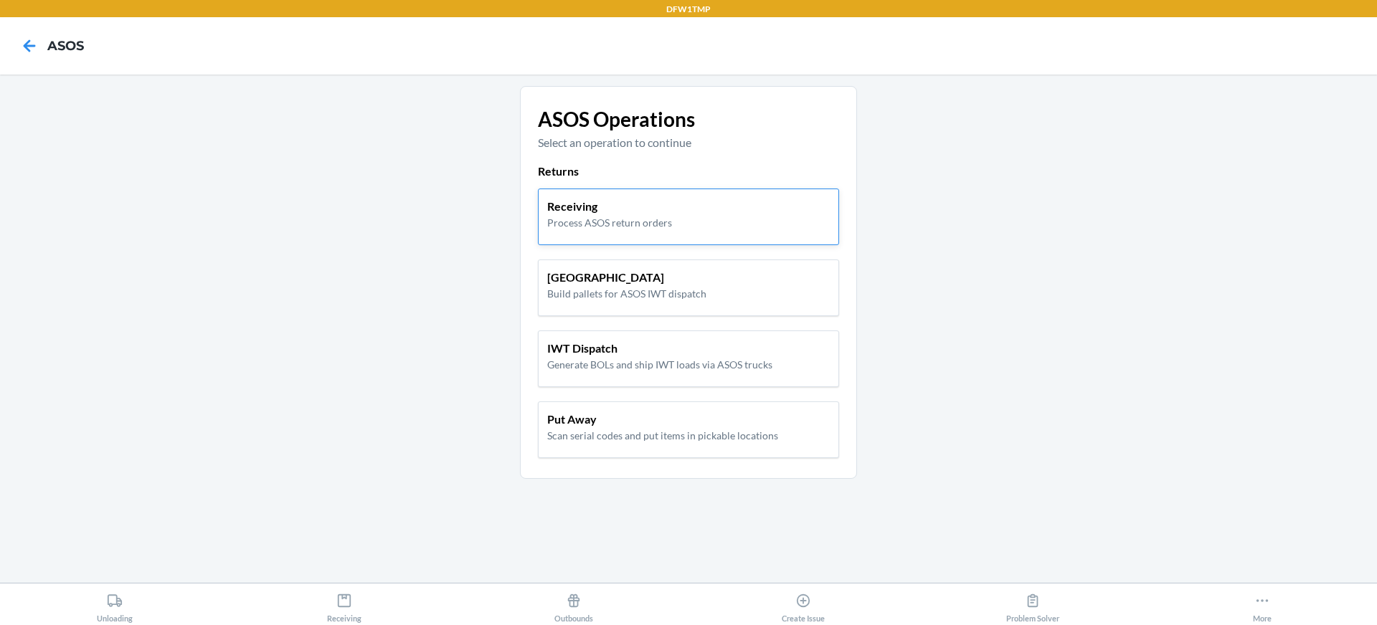
click at [560, 228] on p "Process ASOS return orders" at bounding box center [609, 222] width 125 height 15
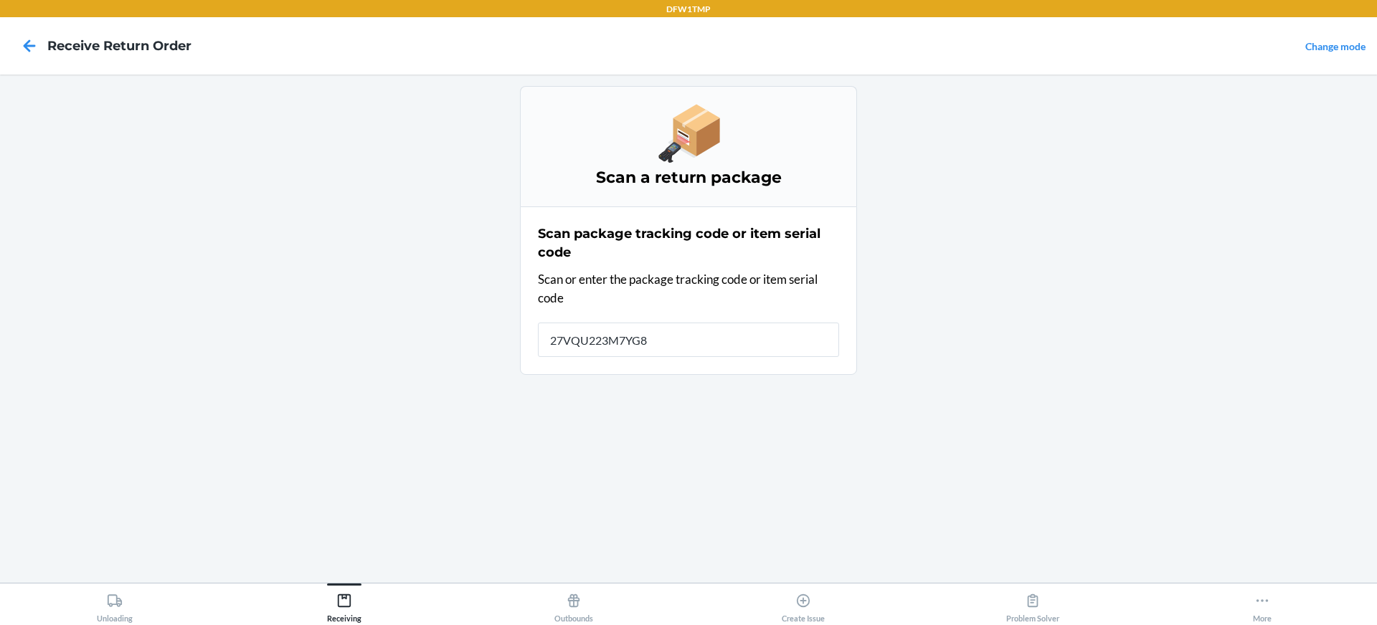
type input "27VQU223M7YG86"
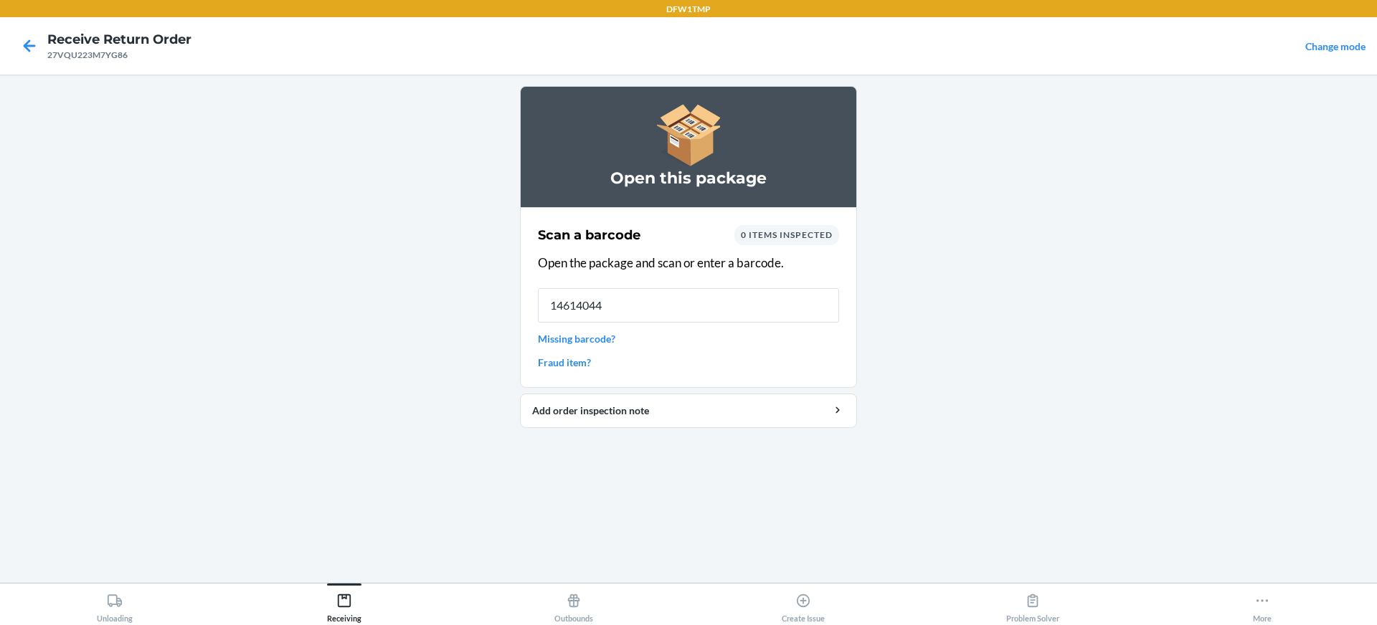
type input "146140444"
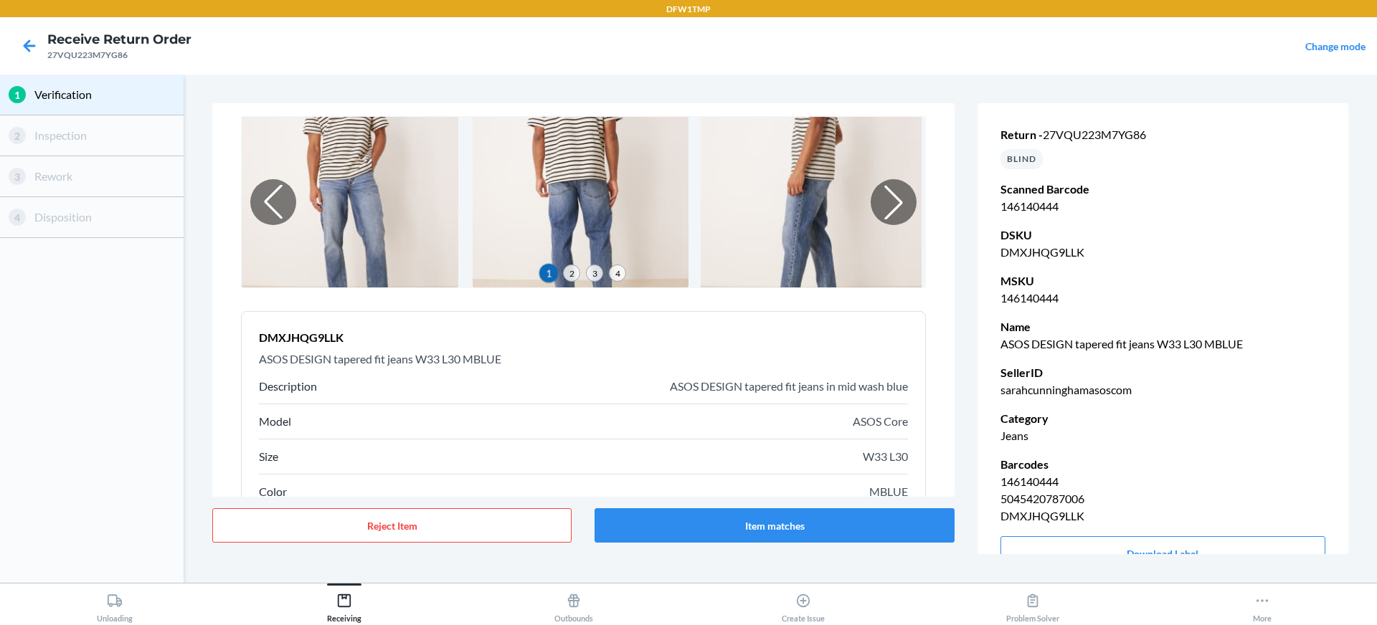
scroll to position [143, 0]
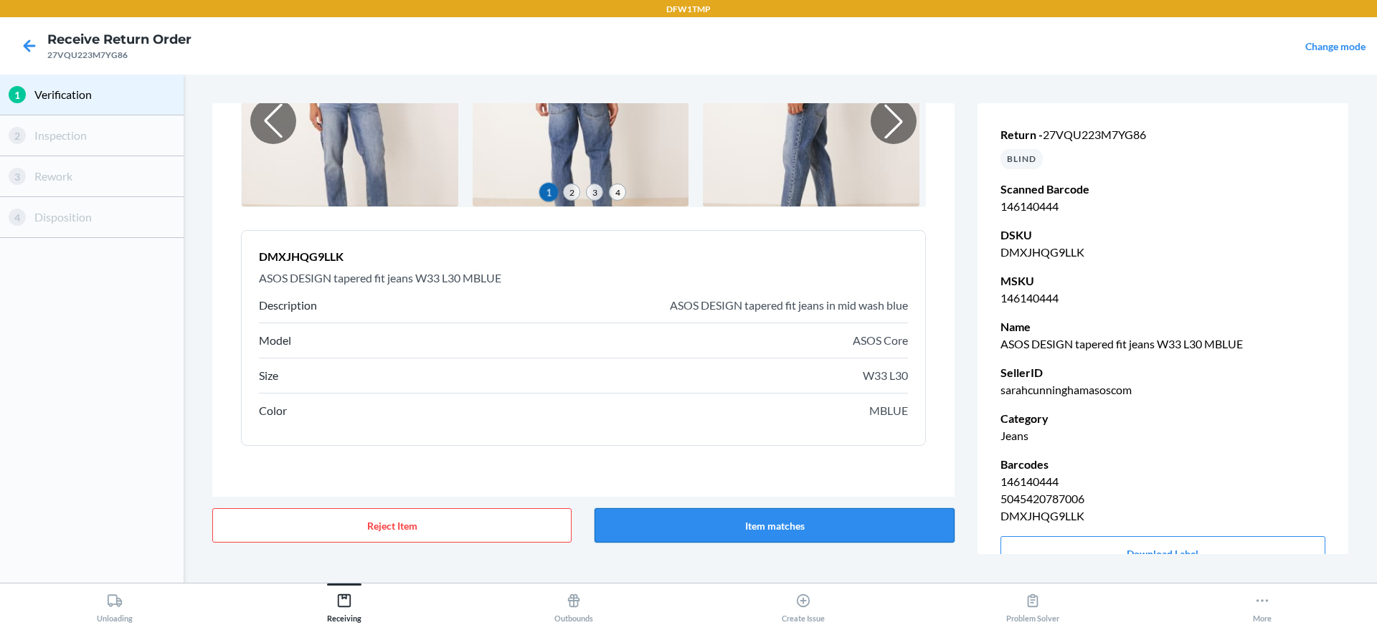
click at [846, 526] on button "Item matches" at bounding box center [774, 525] width 359 height 34
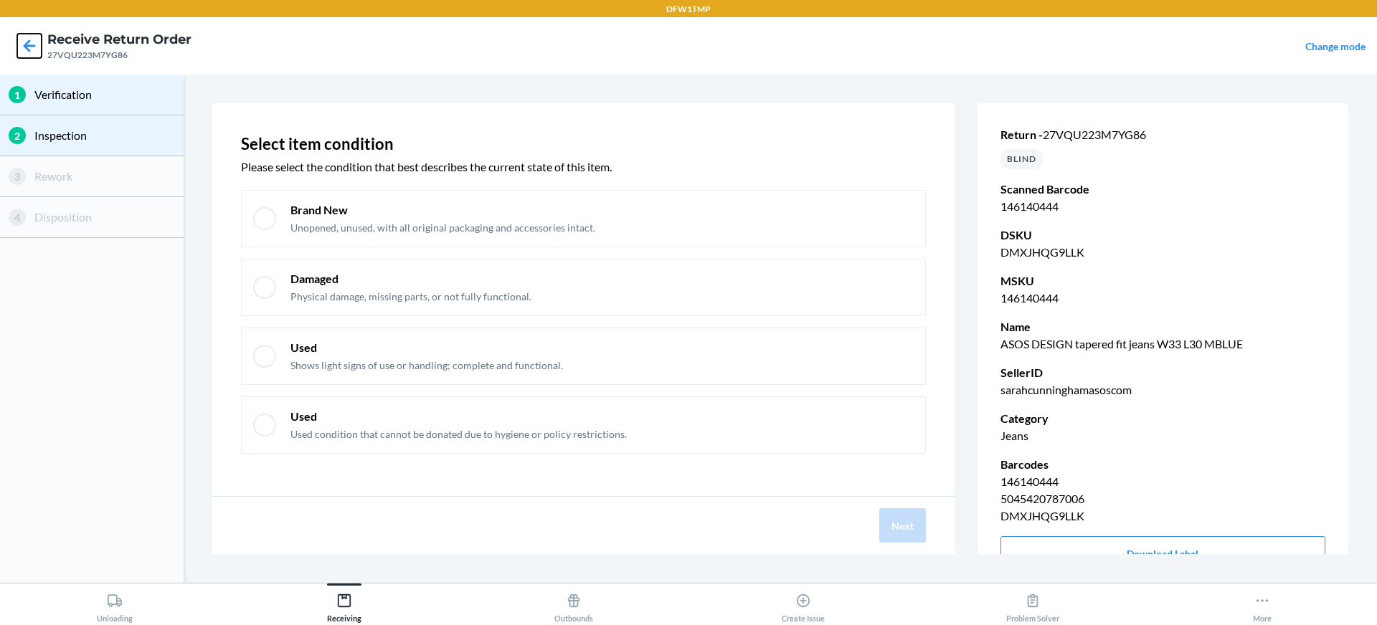
click at [21, 34] on icon at bounding box center [29, 46] width 24 height 24
